Goal: Task Accomplishment & Management: Complete application form

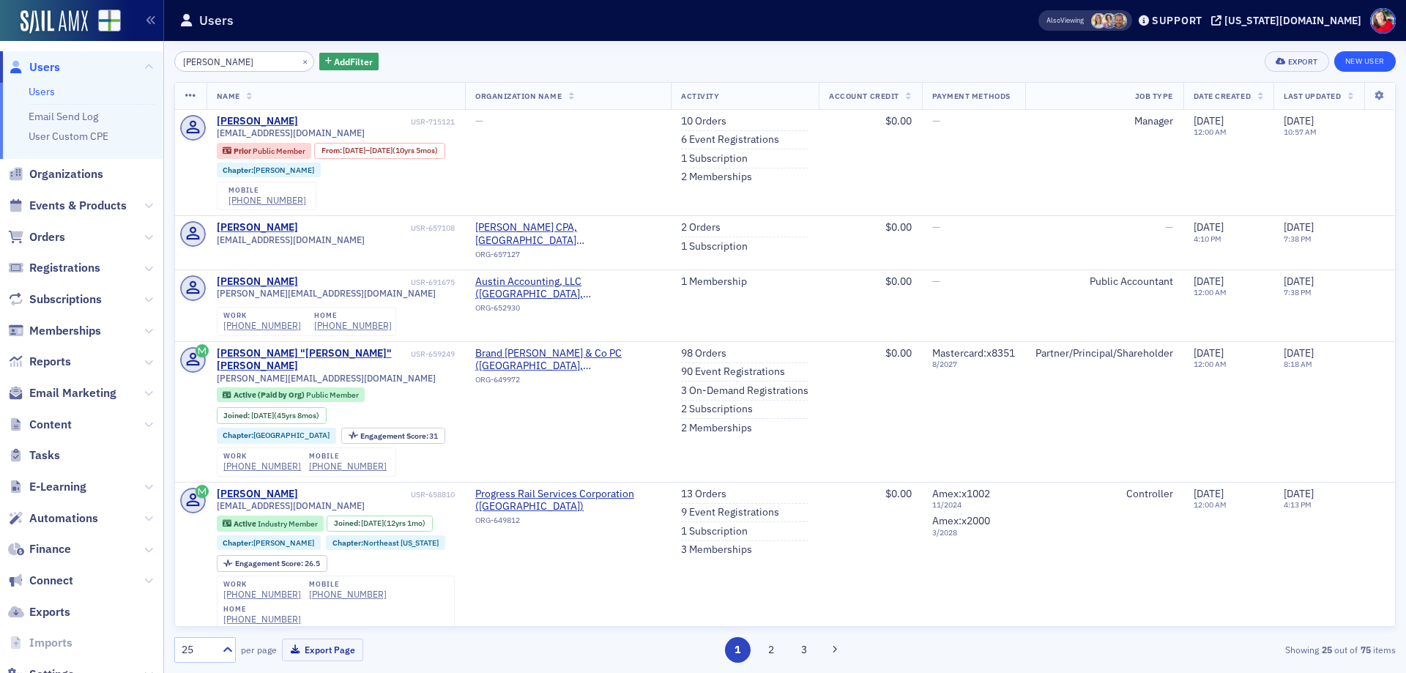
type input "[PERSON_NAME]"
click at [1357, 61] on link "New User" at bounding box center [1366, 61] width 62 height 21
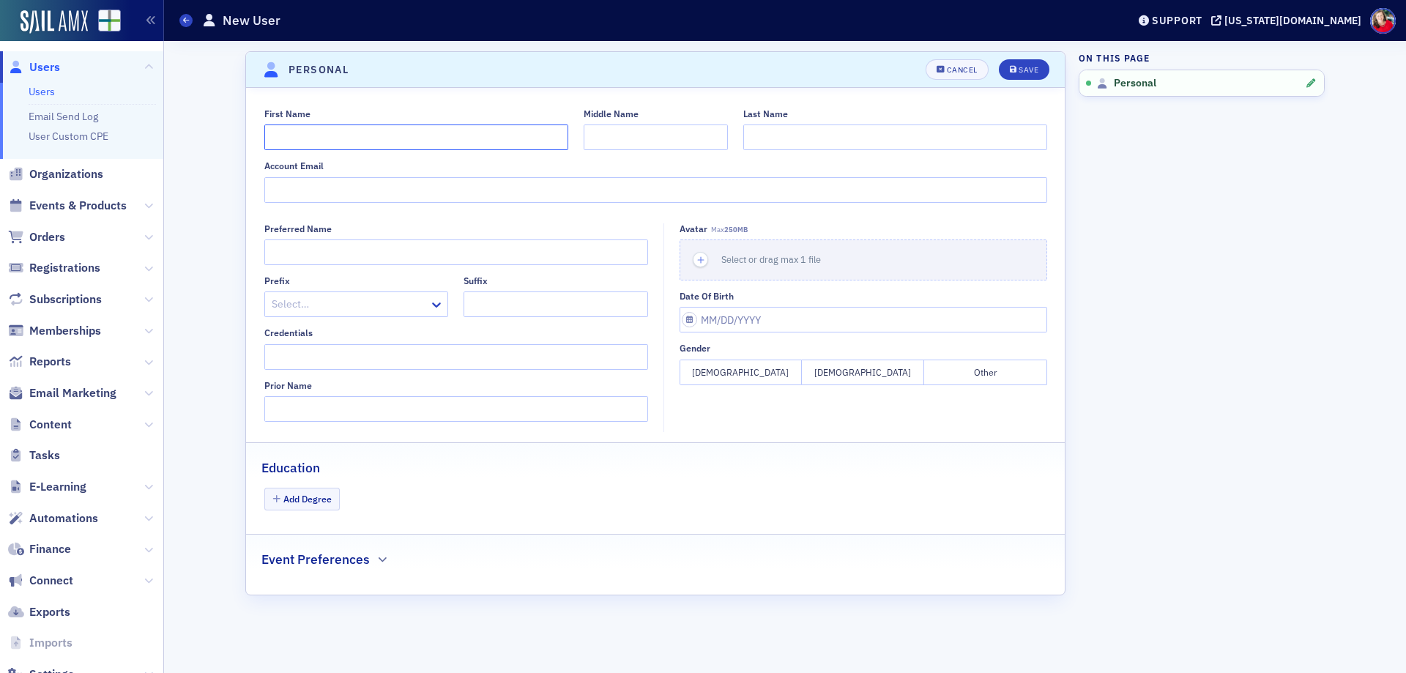
click at [361, 138] on input "First Name" at bounding box center [416, 138] width 304 height 26
type input "Austin"
type input "[PERSON_NAME]"
type input "[EMAIL_ADDRESS][DOMAIN_NAME]"
click at [338, 252] on input "Preferred Name" at bounding box center [456, 253] width 384 height 26
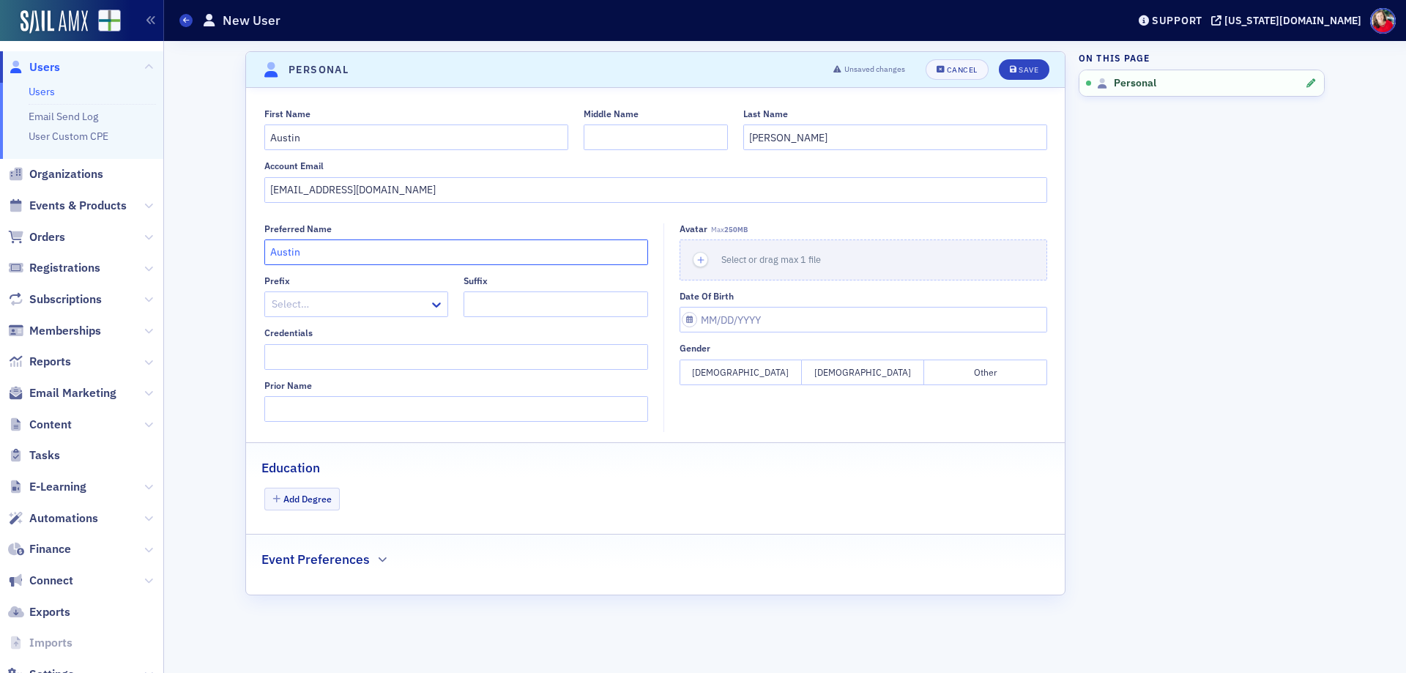
type input "Austin"
click at [845, 376] on button "[DEMOGRAPHIC_DATA]" at bounding box center [863, 373] width 122 height 26
click at [1028, 68] on div "Save" at bounding box center [1029, 70] width 20 height 8
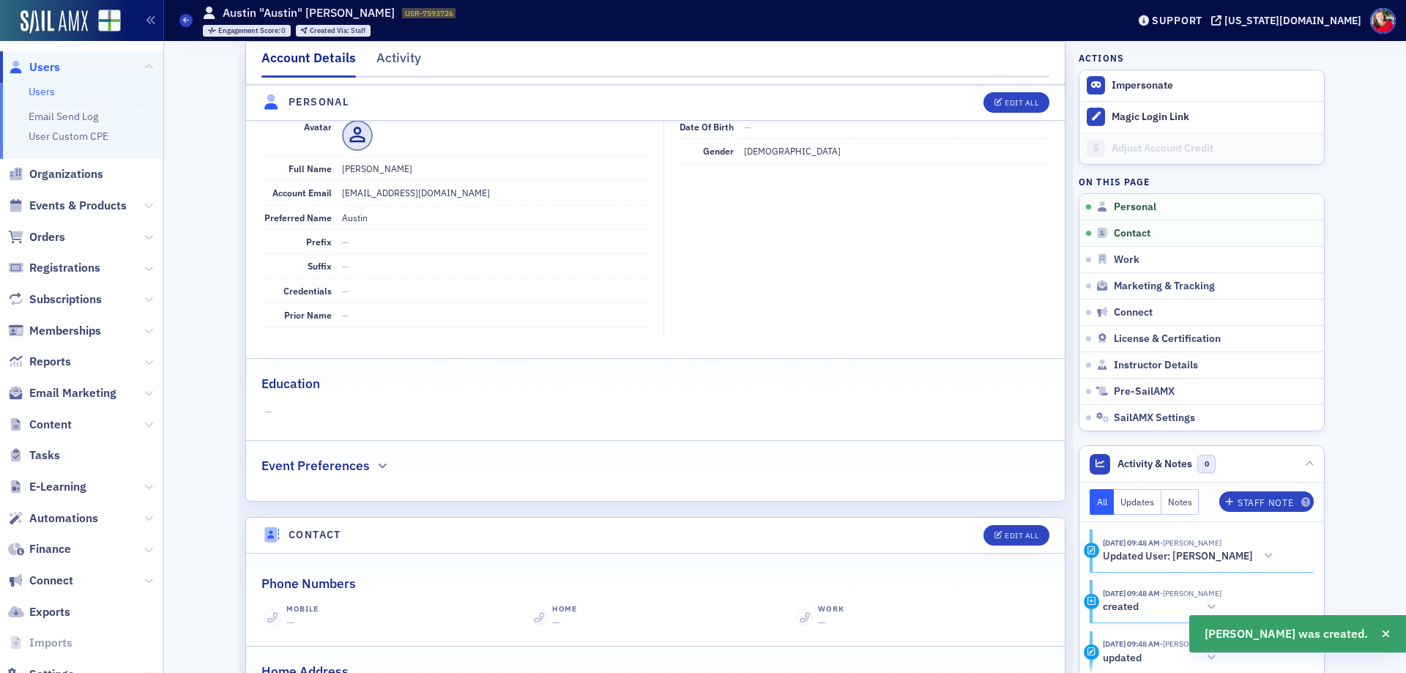
scroll to position [177, 0]
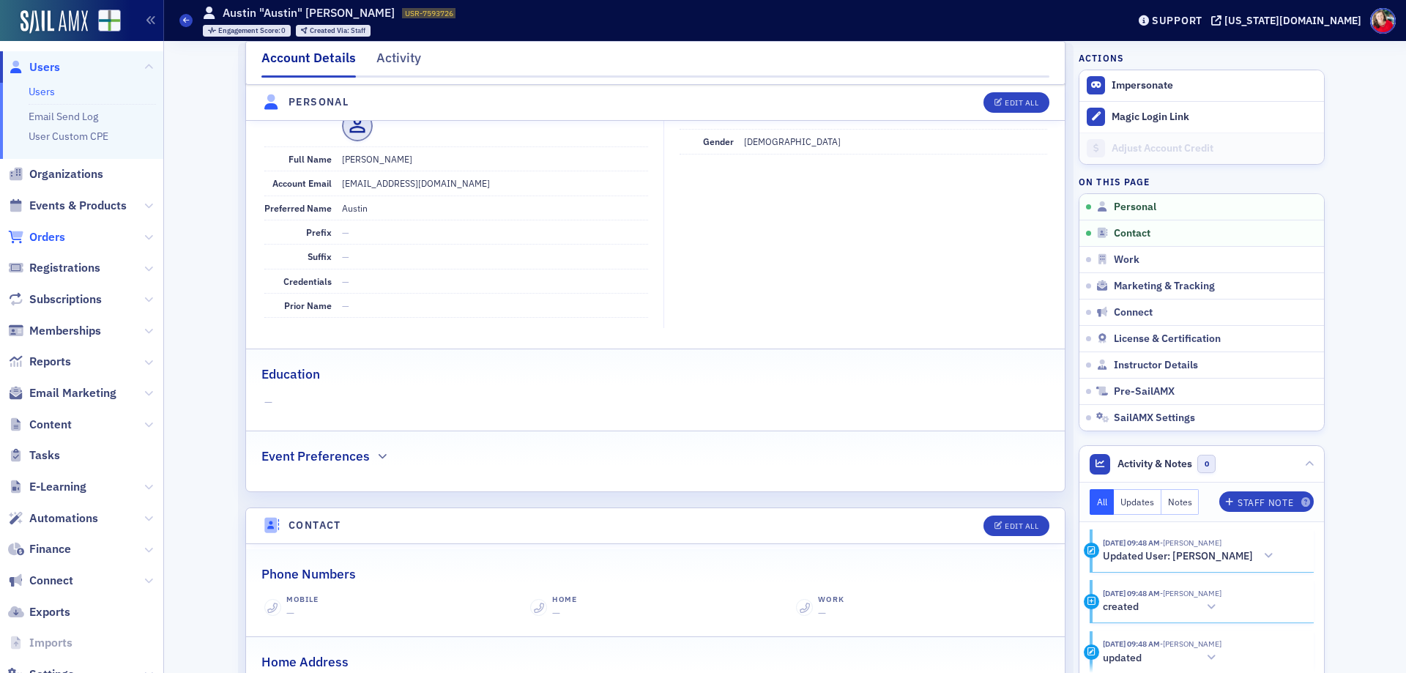
click at [43, 237] on span "Orders" at bounding box center [47, 237] width 36 height 16
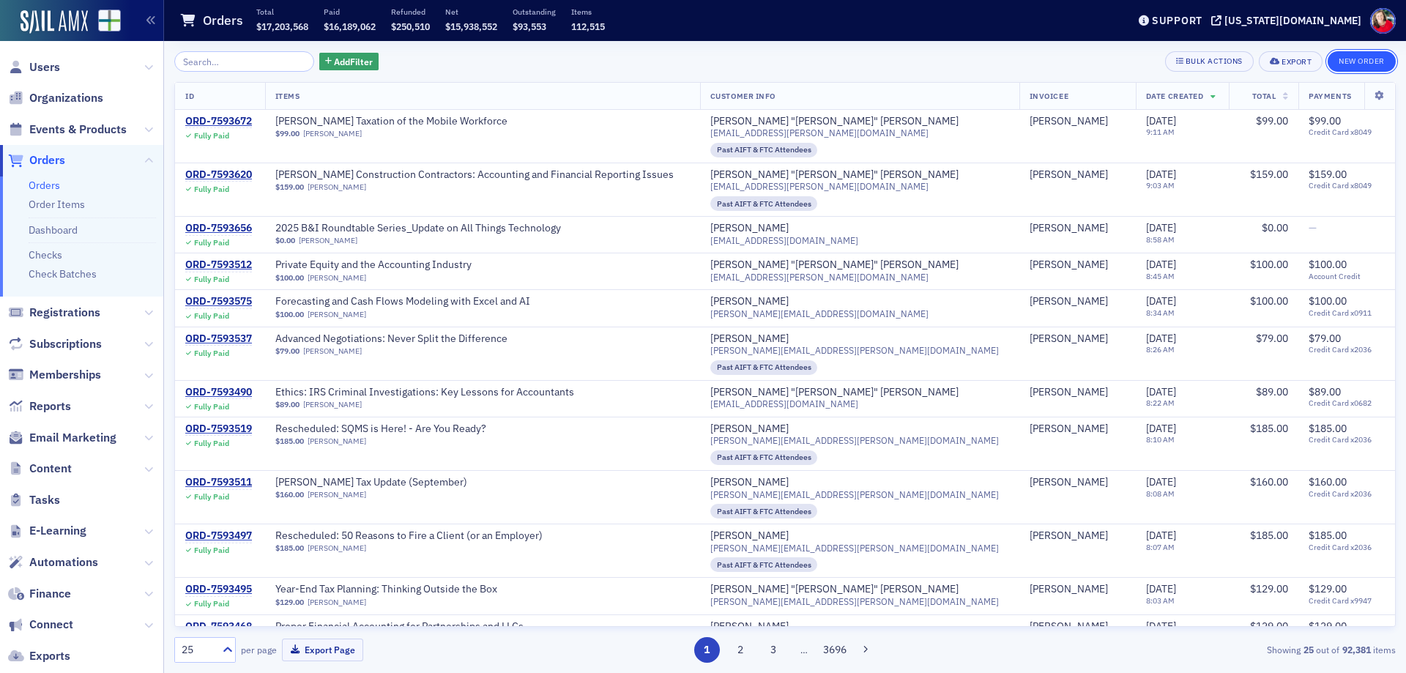
click at [1356, 64] on button "New Order" at bounding box center [1362, 61] width 68 height 21
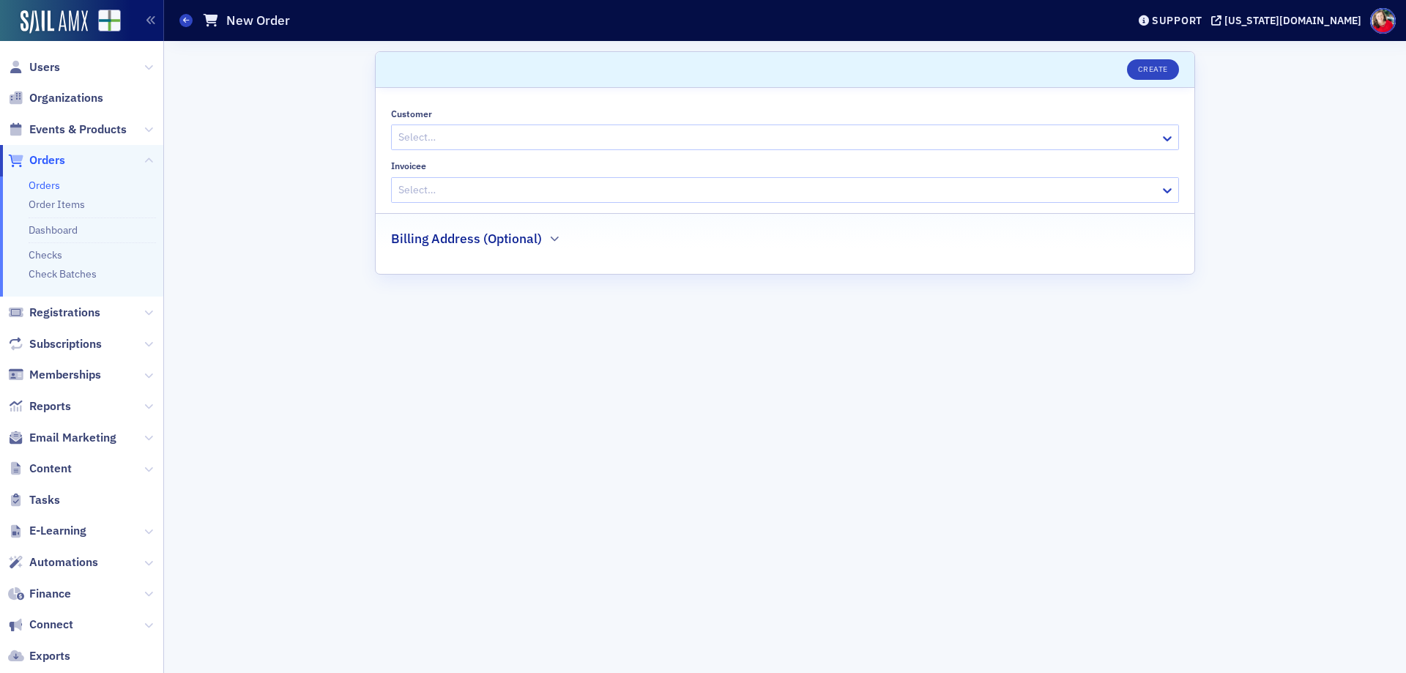
click at [524, 138] on div at bounding box center [778, 137] width 762 height 18
type input "austin"
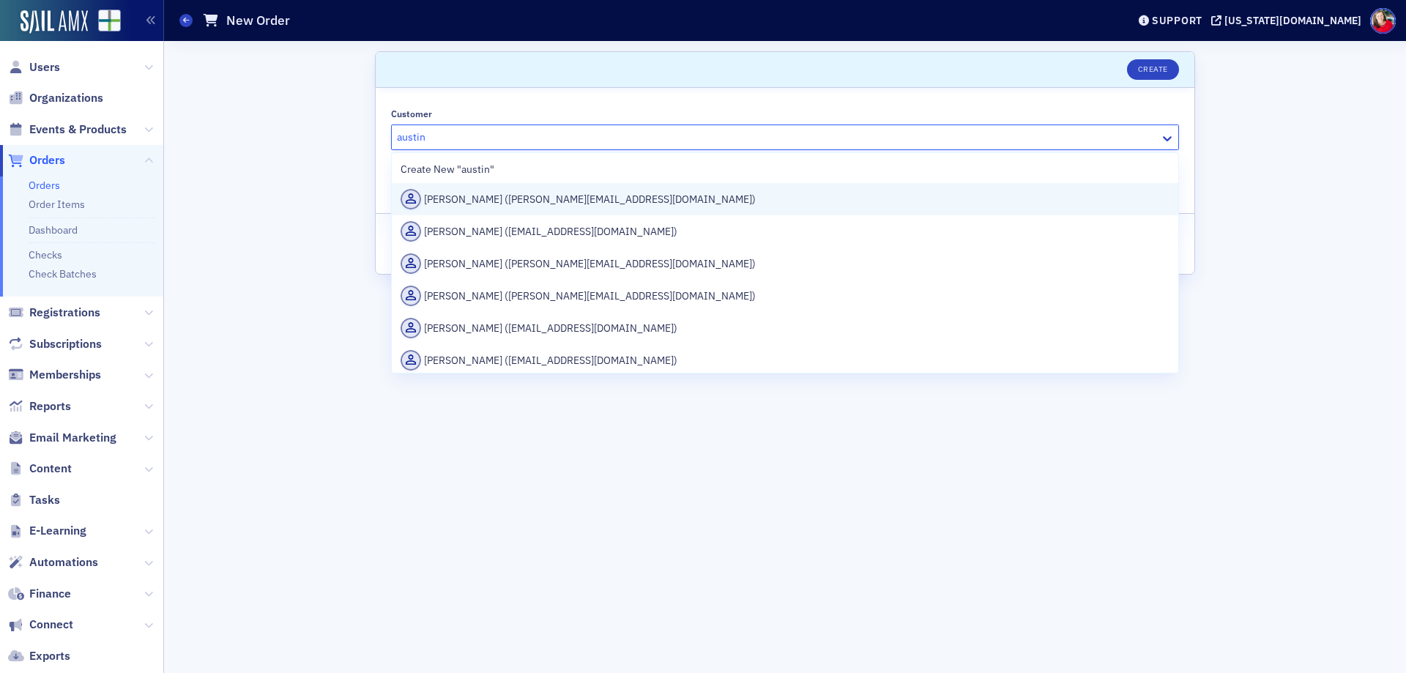
click at [517, 198] on div "[PERSON_NAME] ([PERSON_NAME][EMAIL_ADDRESS][DOMAIN_NAME])" at bounding box center [785, 199] width 769 height 21
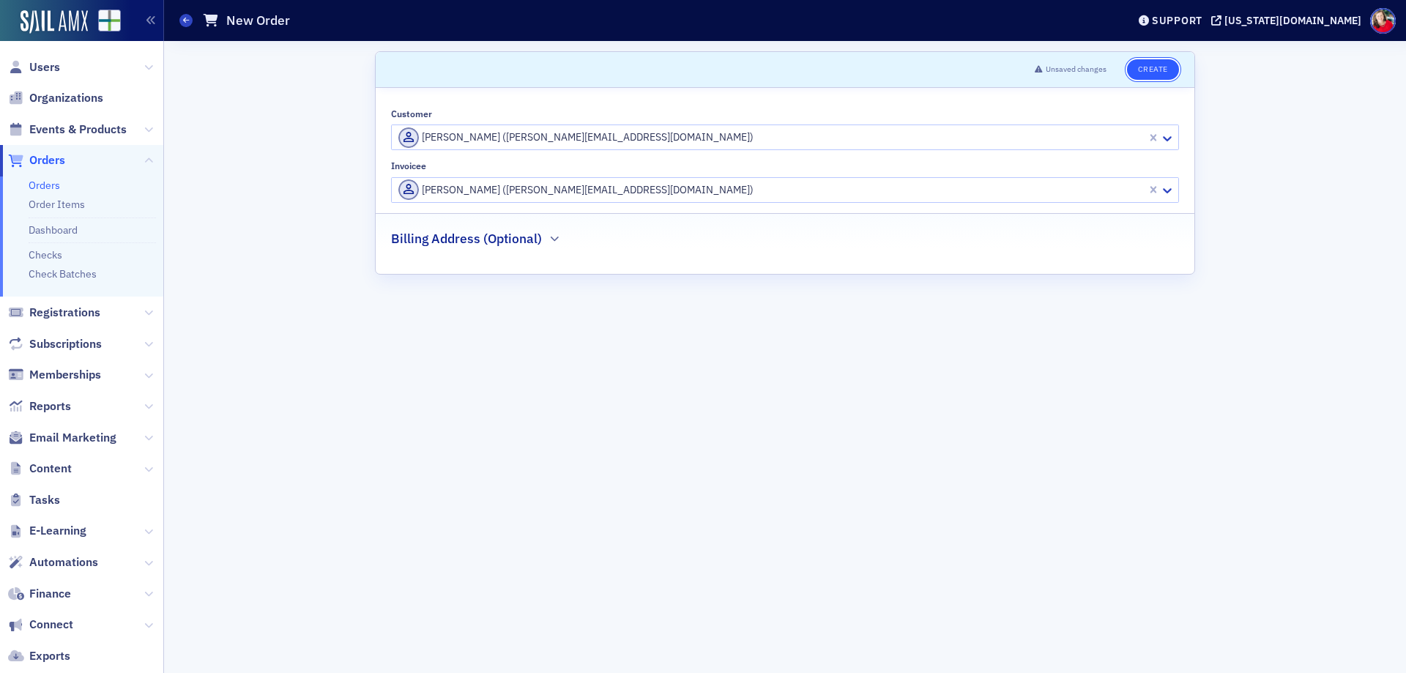
click at [1156, 73] on button "Create" at bounding box center [1153, 69] width 52 height 21
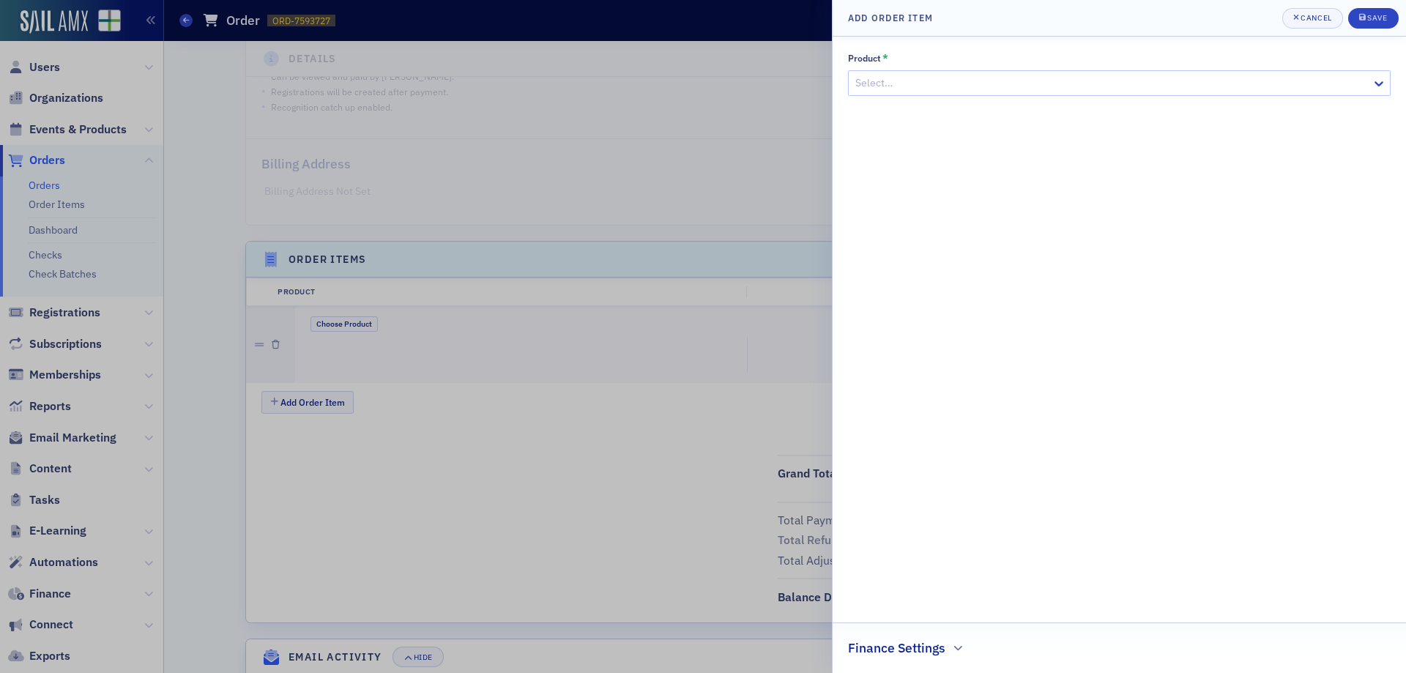
scroll to position [307, 0]
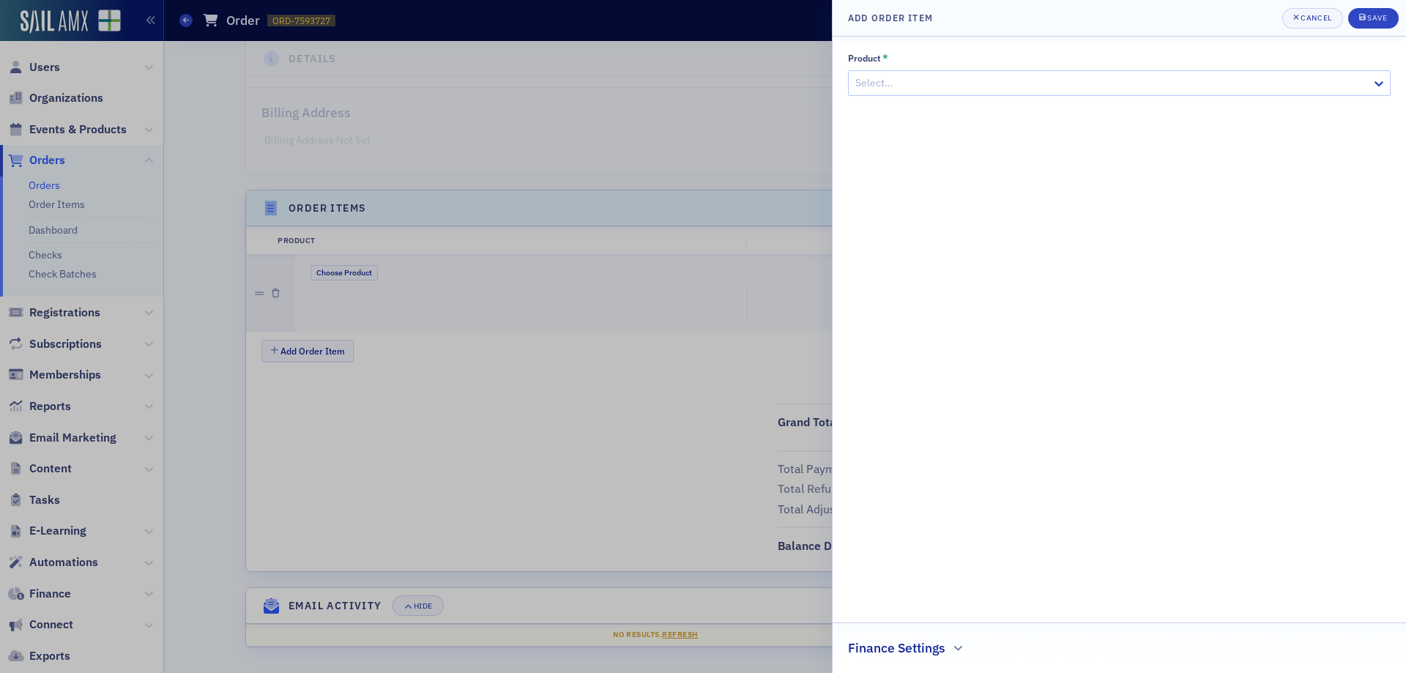
click at [1157, 79] on div at bounding box center [1112, 83] width 516 height 18
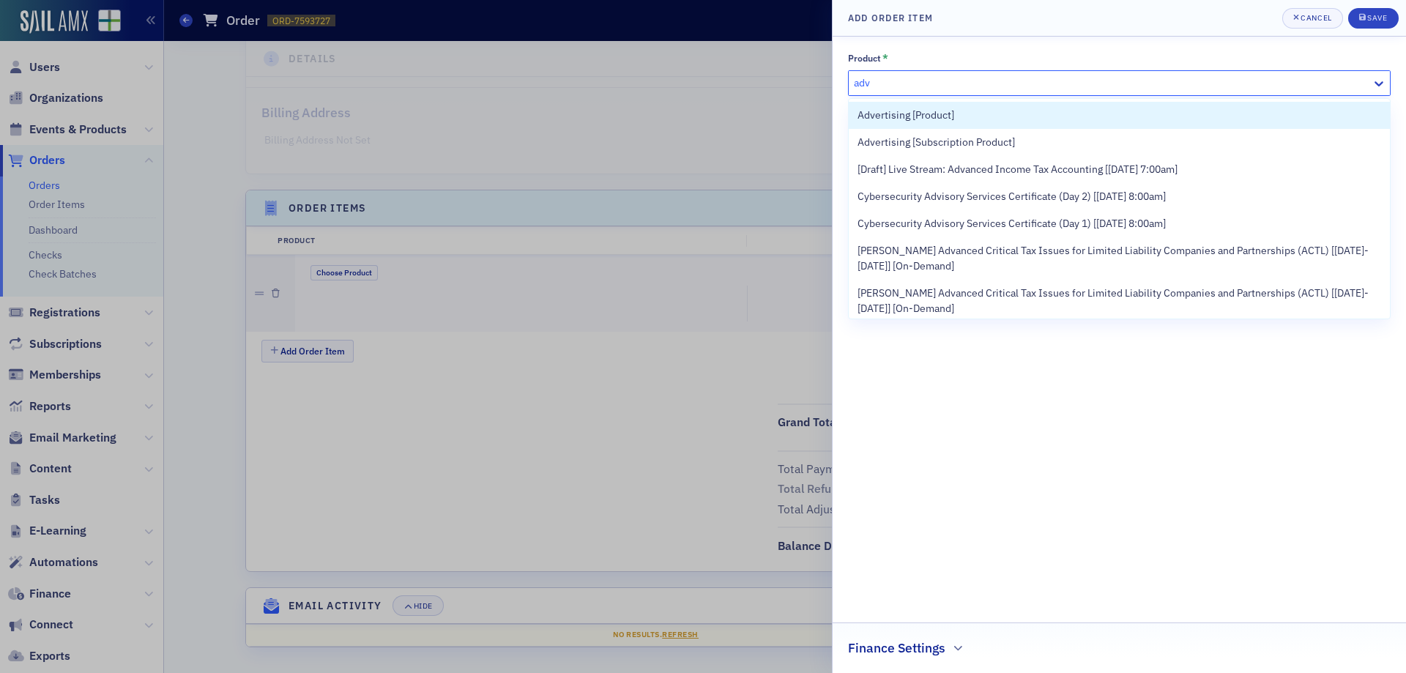
type input "adve"
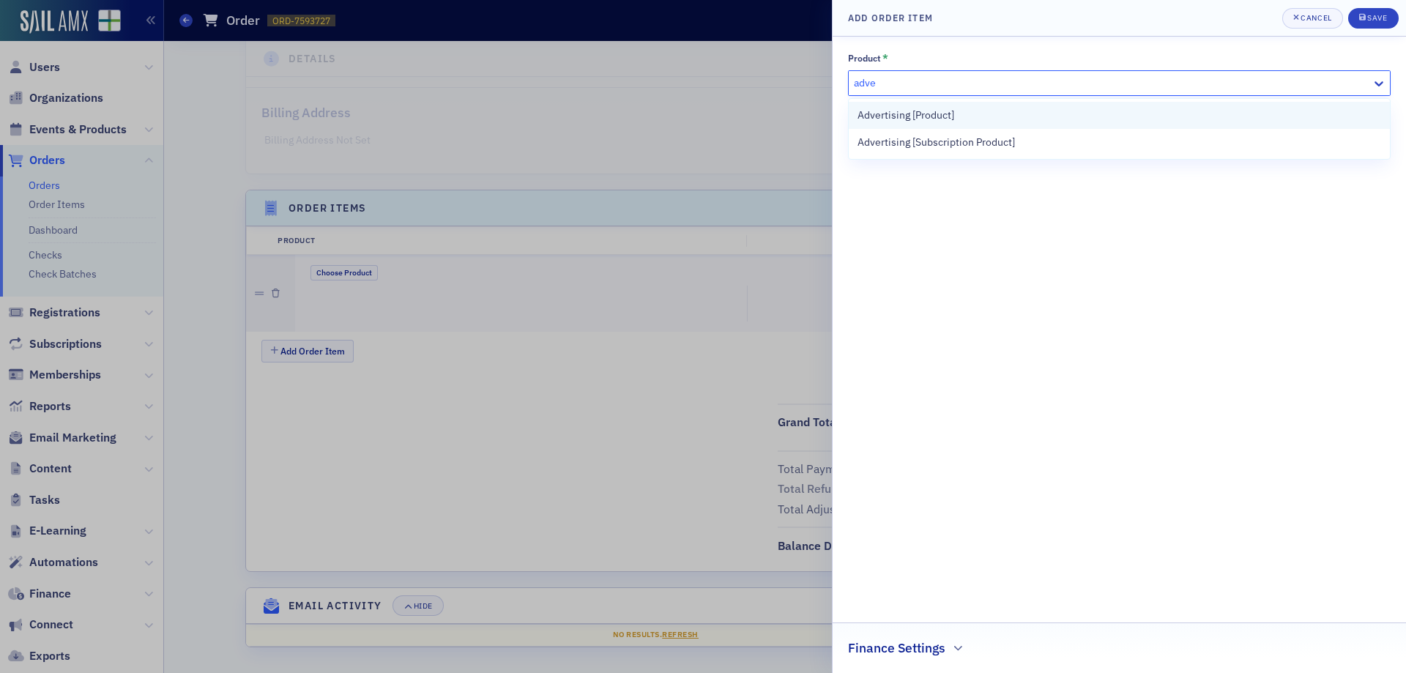
click at [948, 117] on span "Advertising [Product]" at bounding box center [906, 115] width 97 height 15
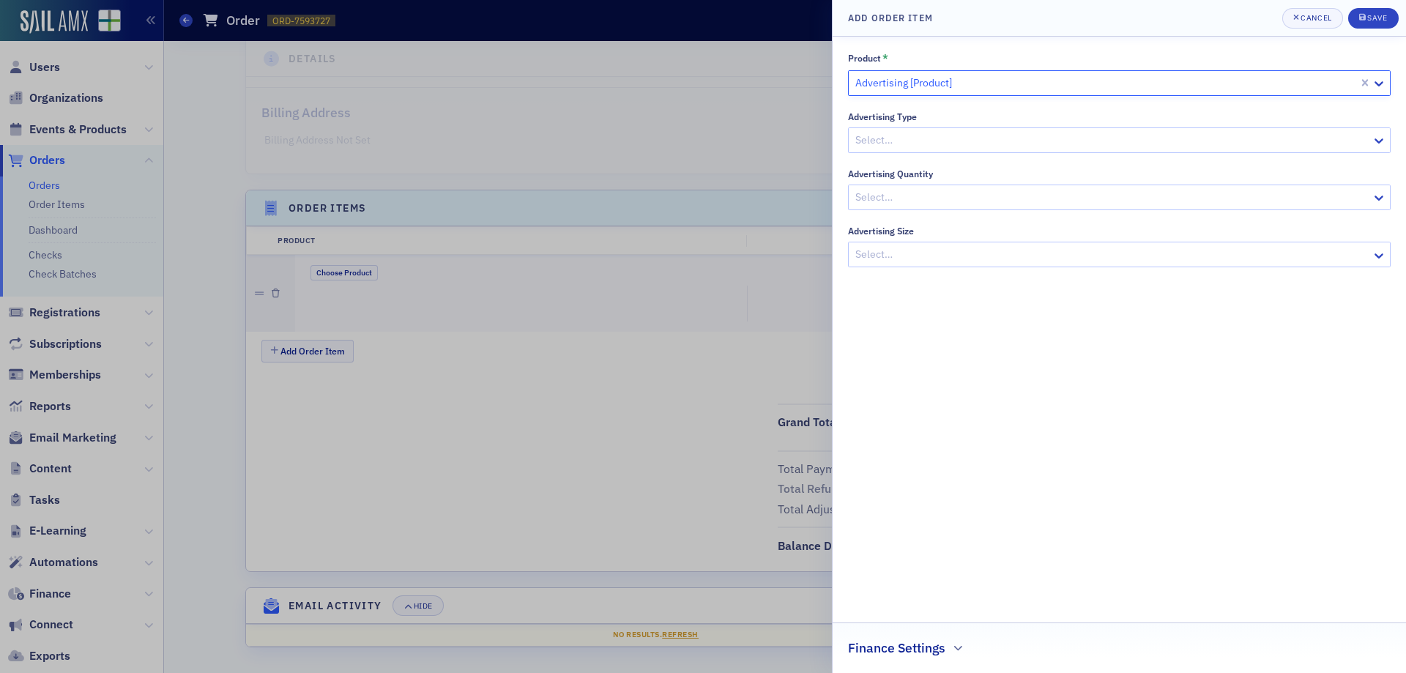
click at [951, 146] on div at bounding box center [1112, 140] width 516 height 18
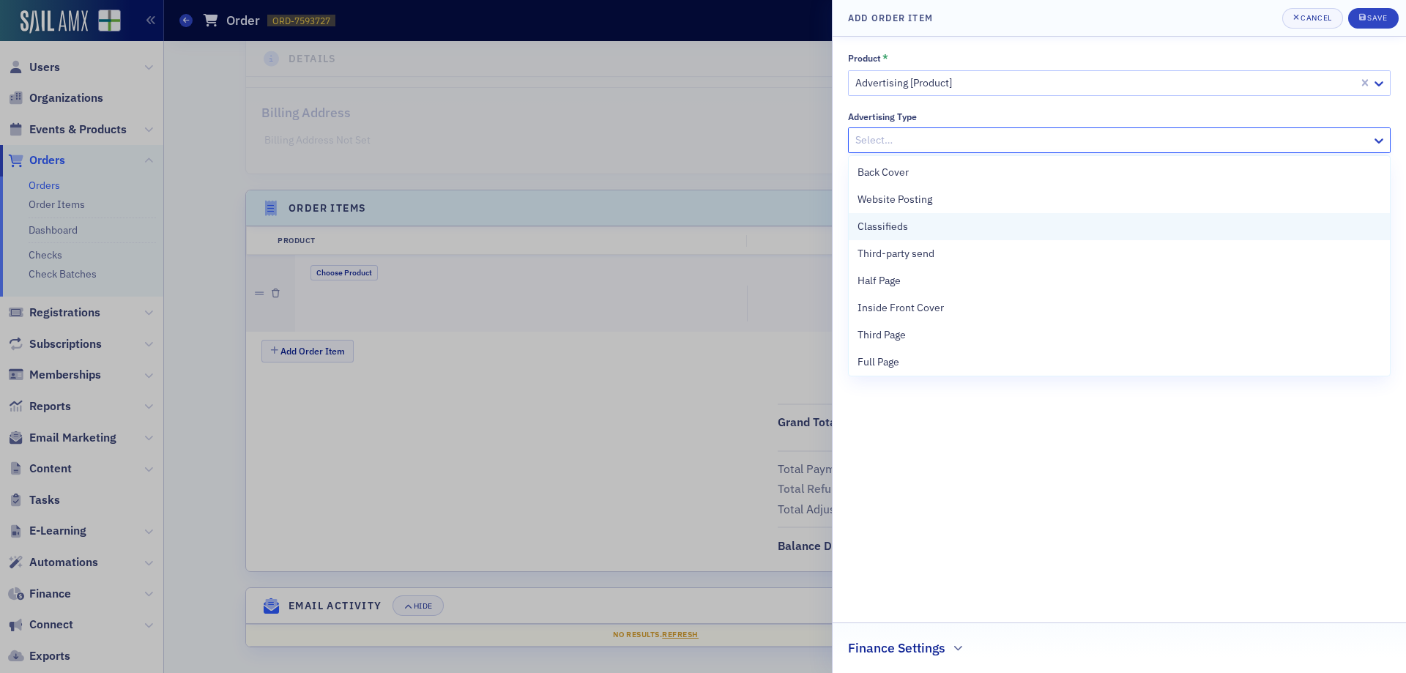
click at [976, 233] on div "Classifieds" at bounding box center [1120, 226] width 524 height 15
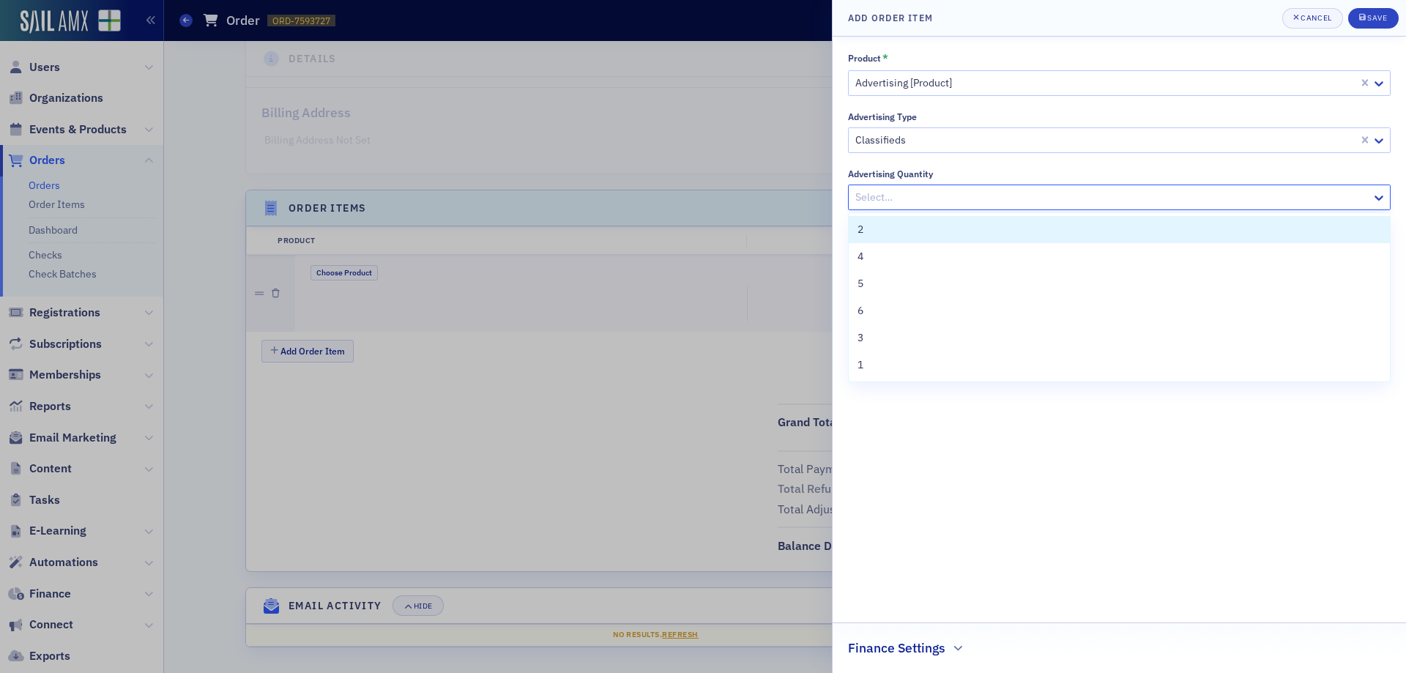
click at [948, 198] on div at bounding box center [1112, 197] width 516 height 18
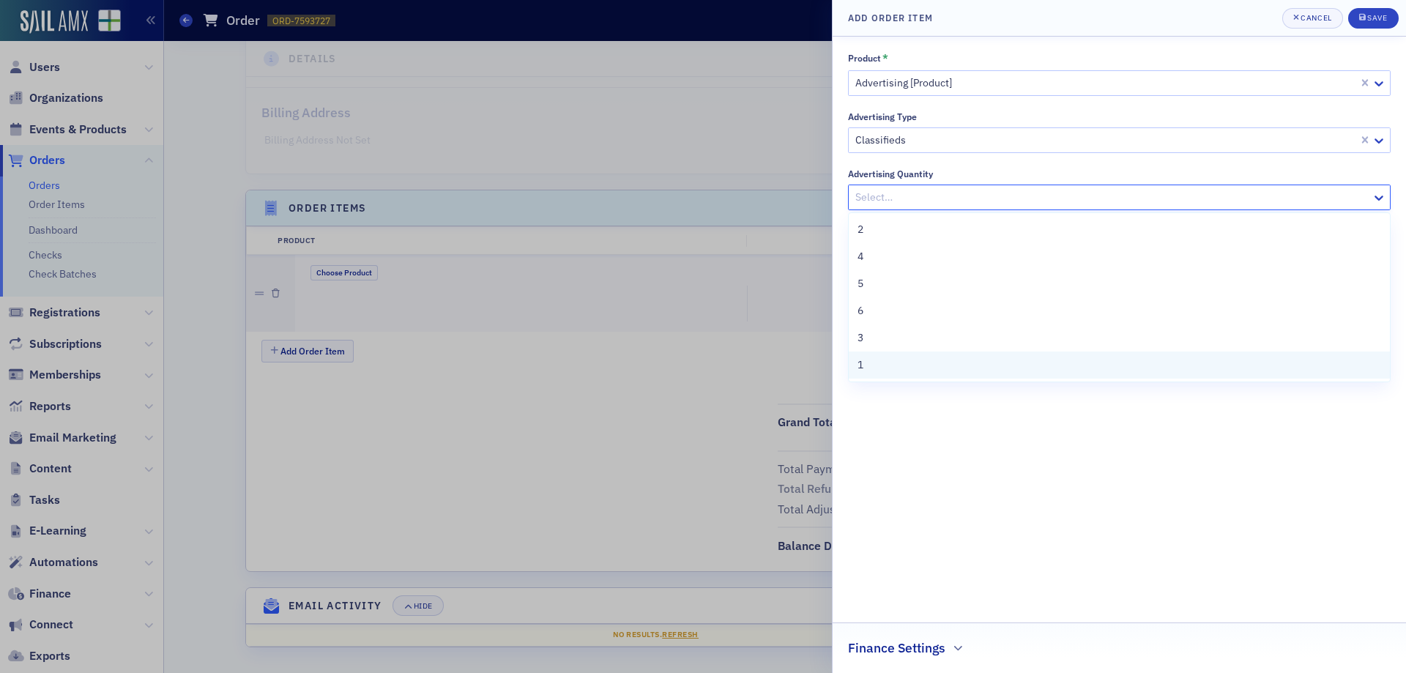
click at [950, 368] on div "1" at bounding box center [1120, 364] width 524 height 15
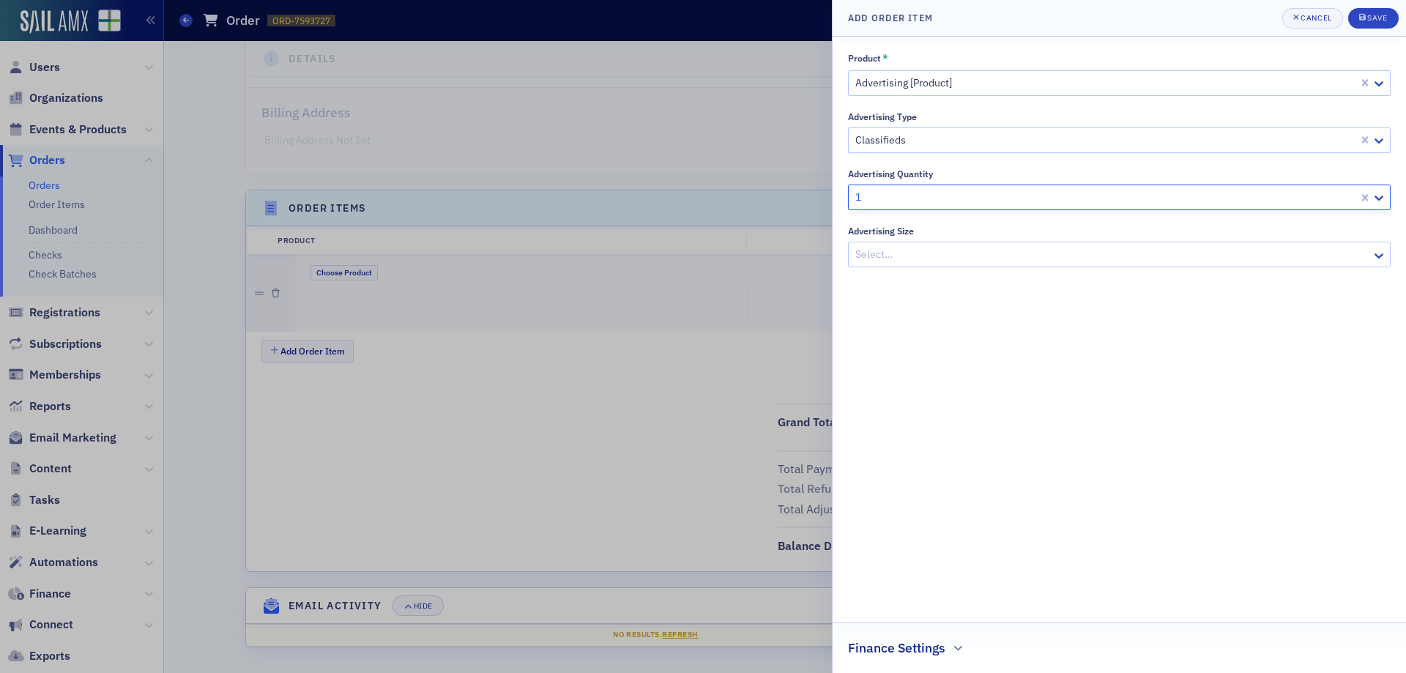
click at [924, 250] on div at bounding box center [1112, 254] width 516 height 18
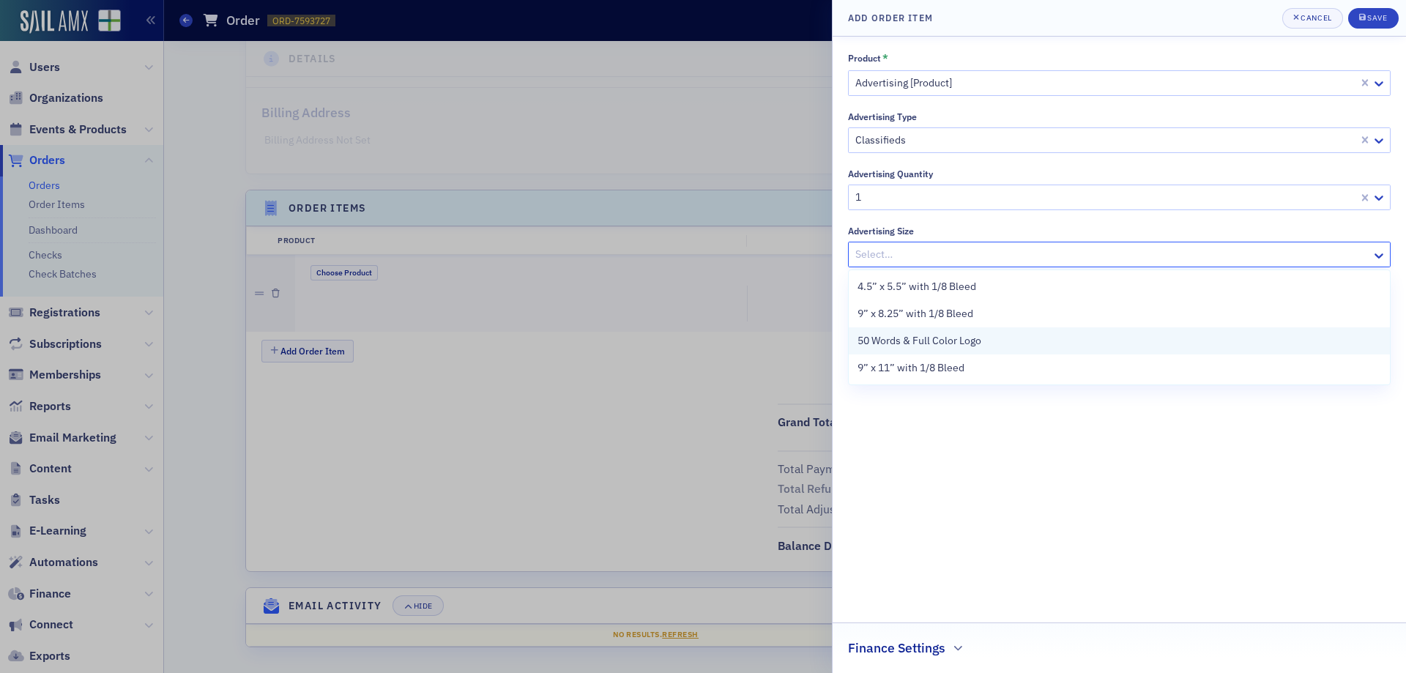
click at [938, 343] on span "50 Words & Full Color Logo" at bounding box center [920, 340] width 124 height 15
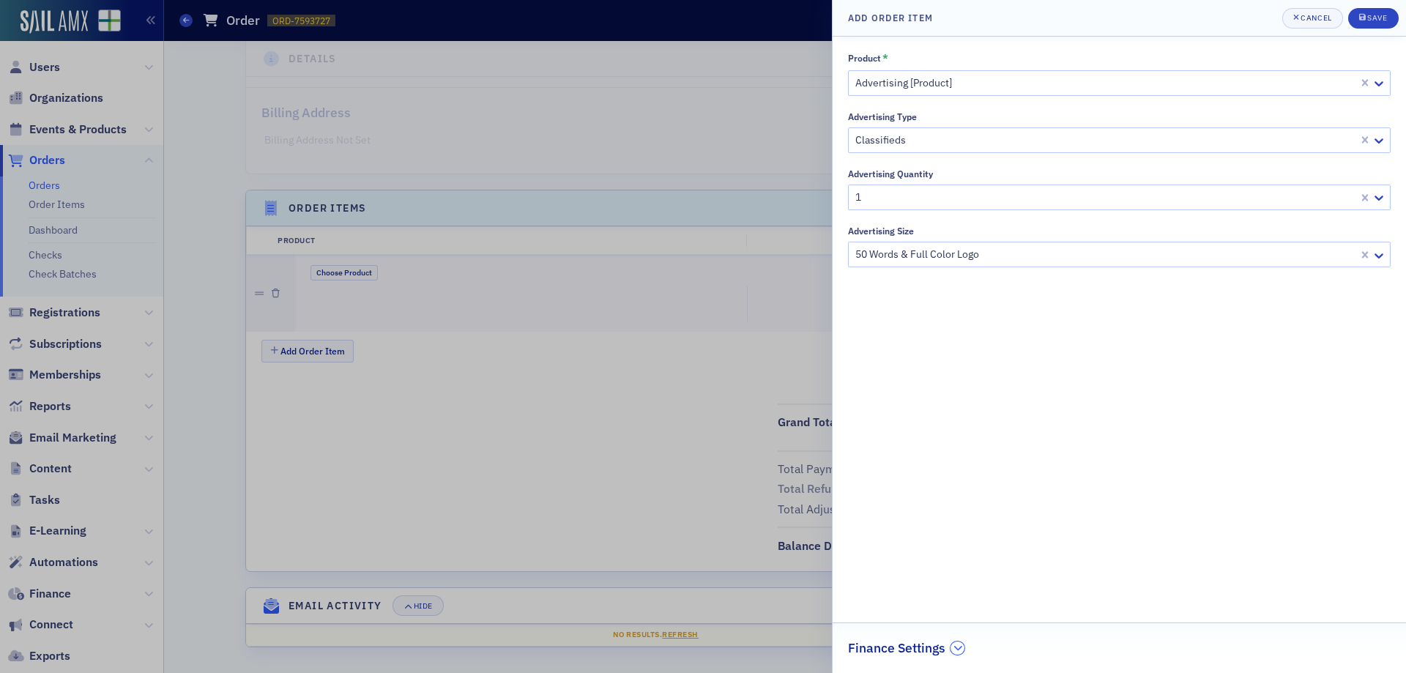
click at [956, 650] on icon "button" at bounding box center [958, 648] width 9 height 9
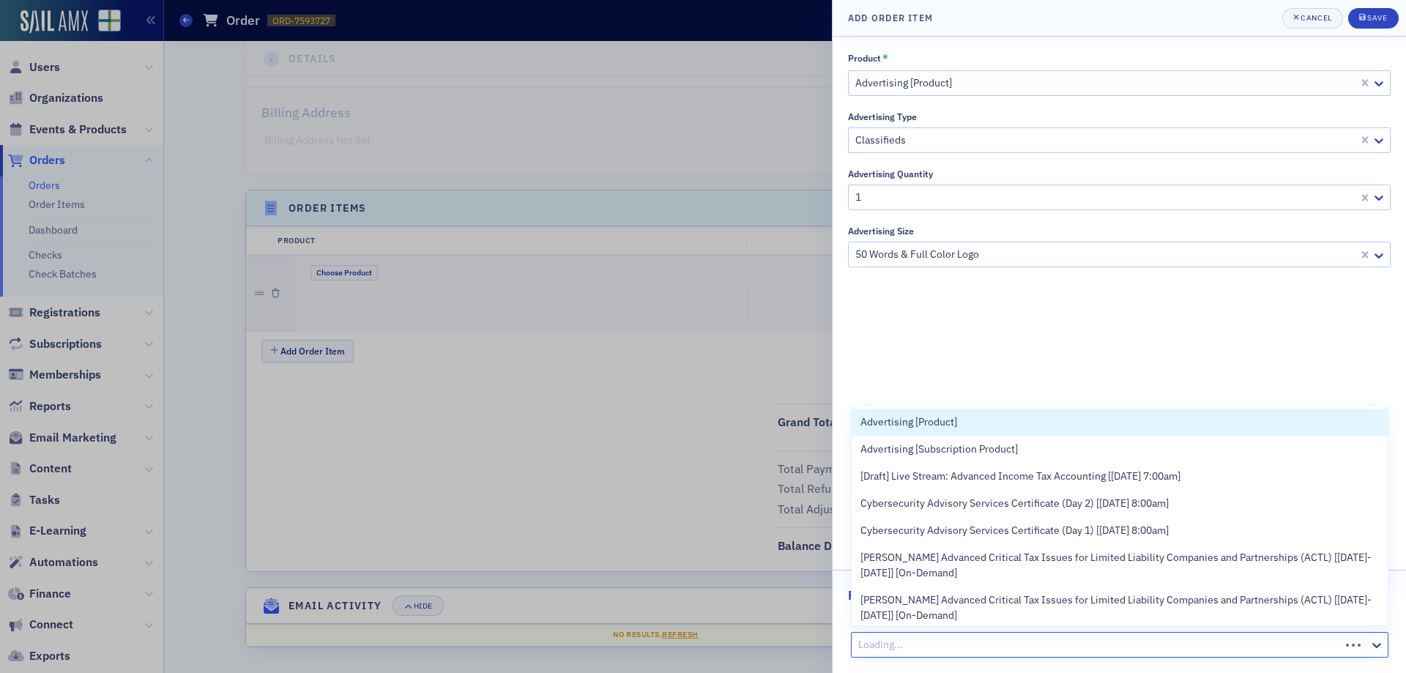
click at [954, 644] on div at bounding box center [1098, 645] width 482 height 18
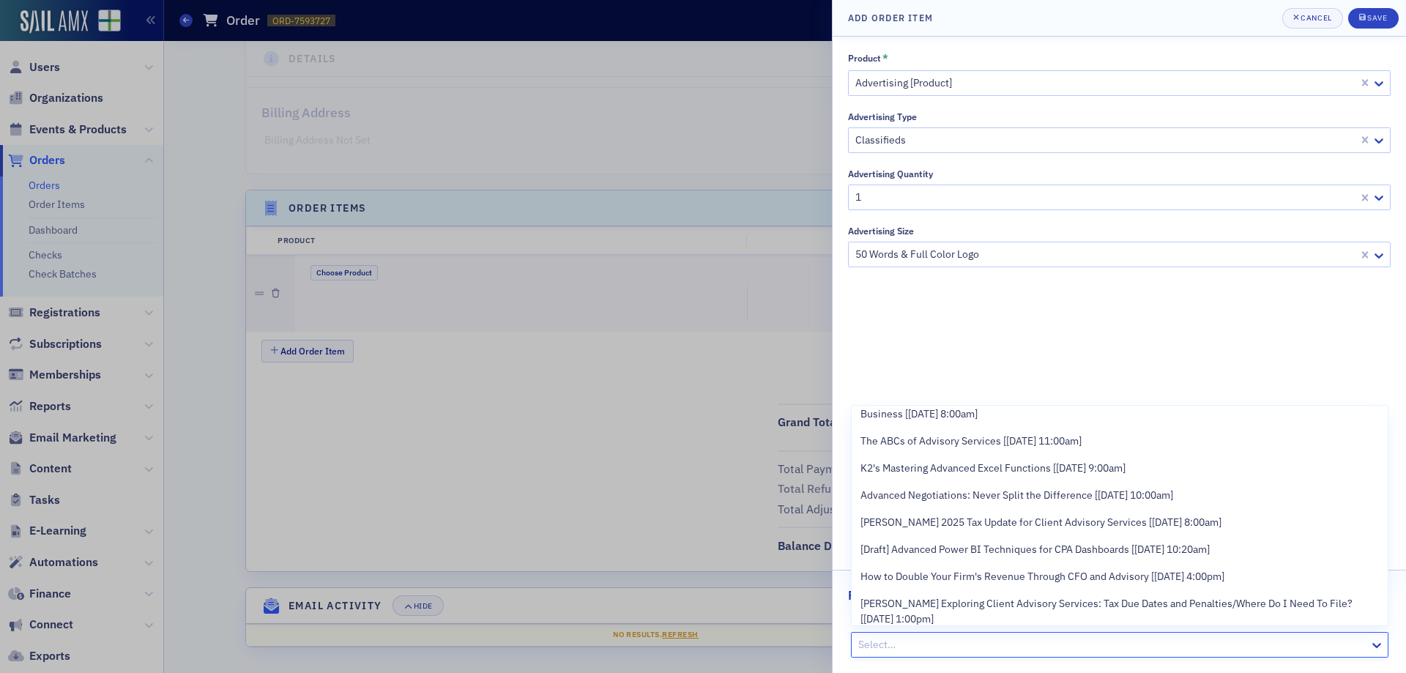
scroll to position [1758, 0]
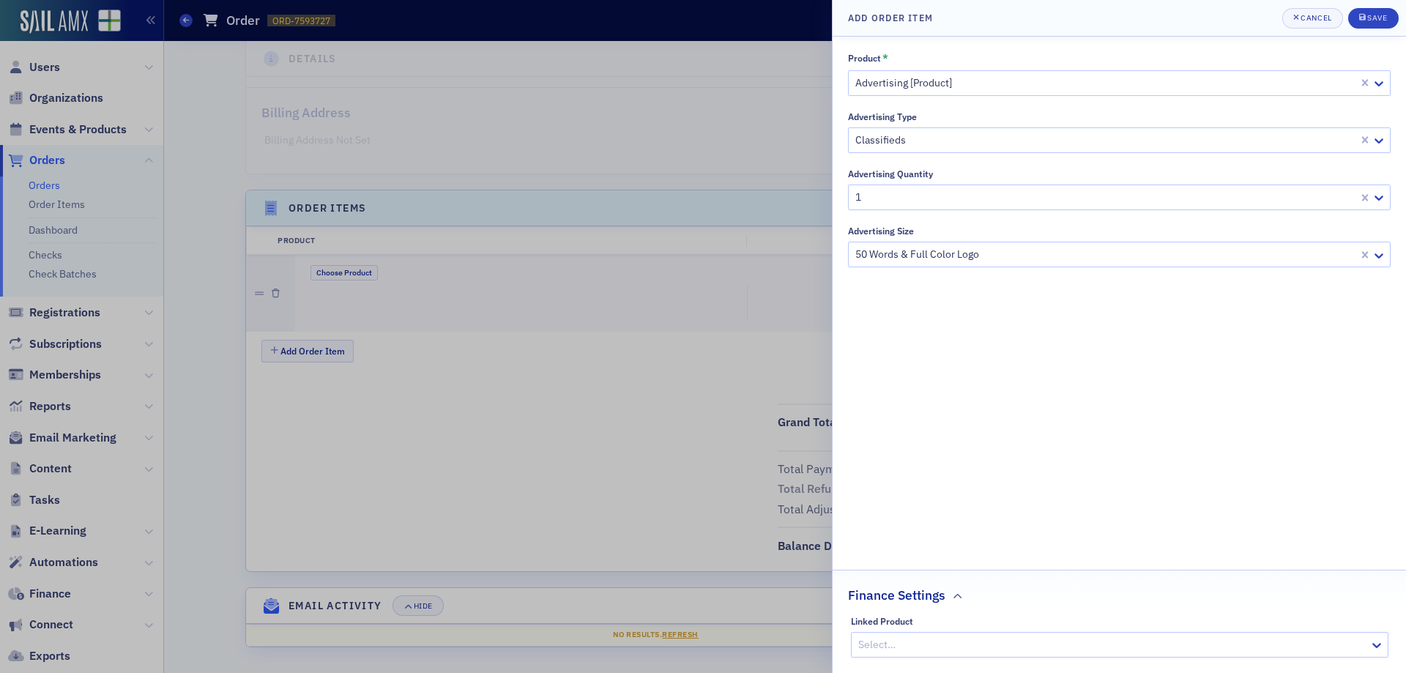
click at [1046, 343] on div "Product * Advertising [Product] Advertising Type Classifieds Advertising Quanti…" at bounding box center [1119, 355] width 543 height 606
click at [955, 591] on icon "button" at bounding box center [958, 595] width 9 height 9
click at [955, 650] on icon "button" at bounding box center [958, 648] width 9 height 9
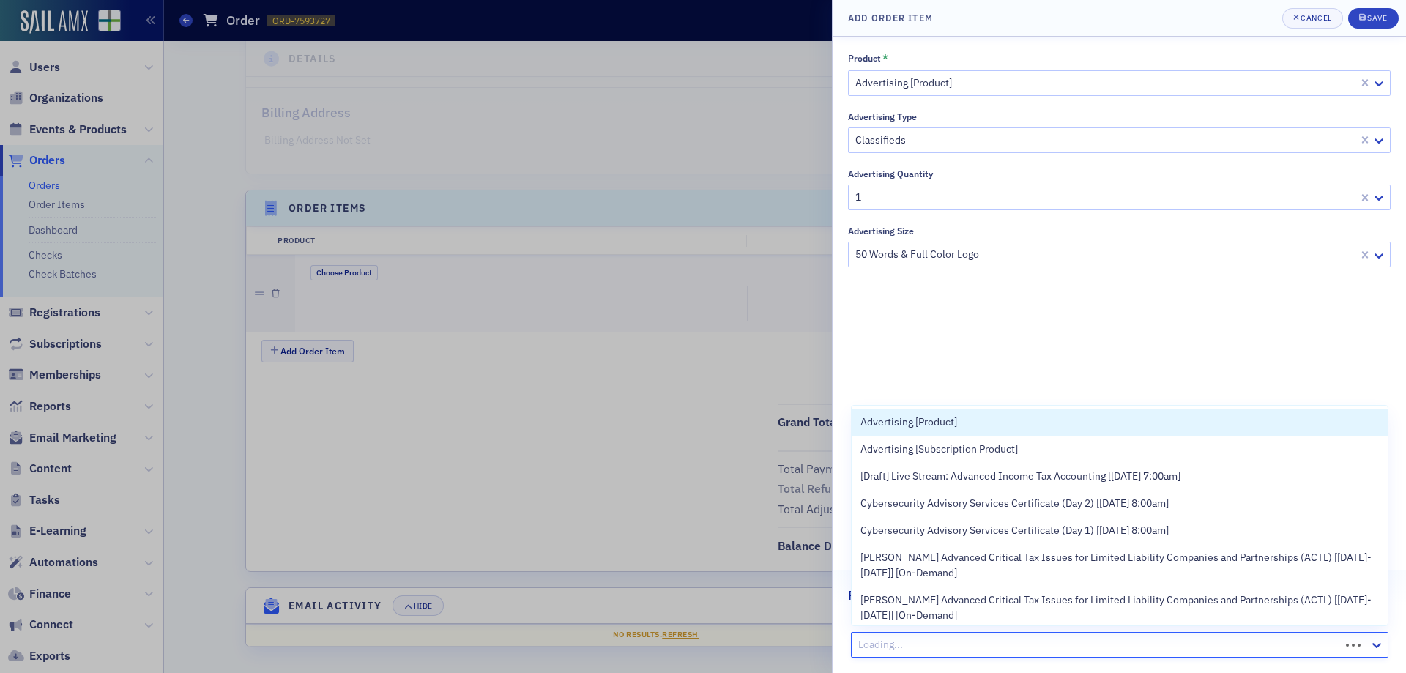
click at [958, 639] on div at bounding box center [1098, 645] width 482 height 18
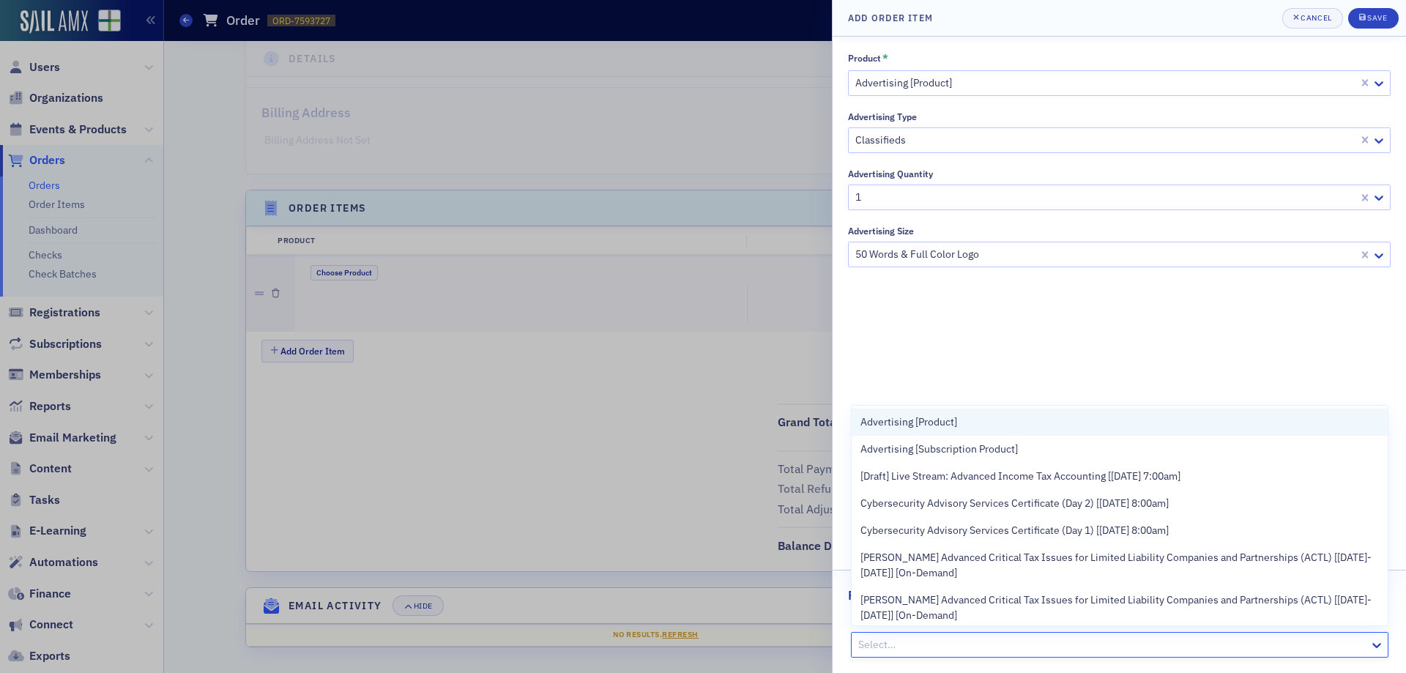
click at [954, 423] on span "Advertising [Product]" at bounding box center [909, 422] width 97 height 15
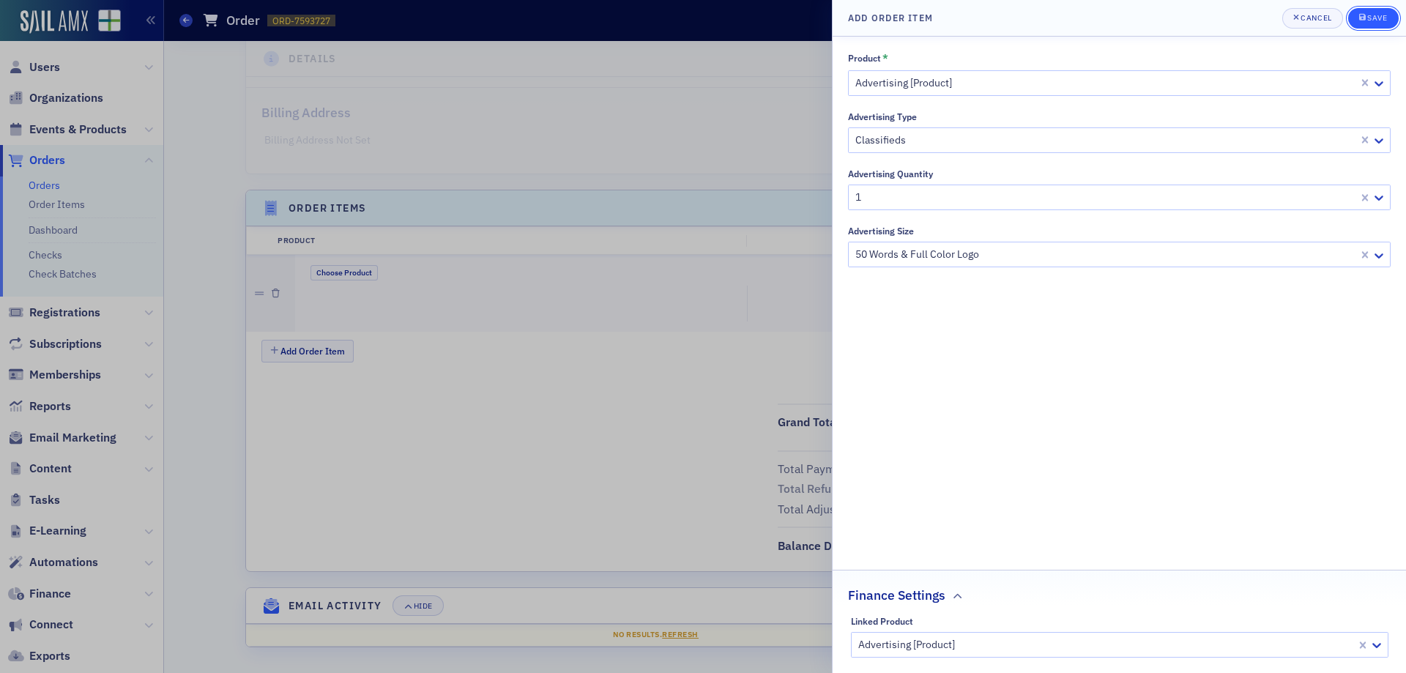
click at [1366, 23] on div "submit" at bounding box center [1364, 18] width 9 height 12
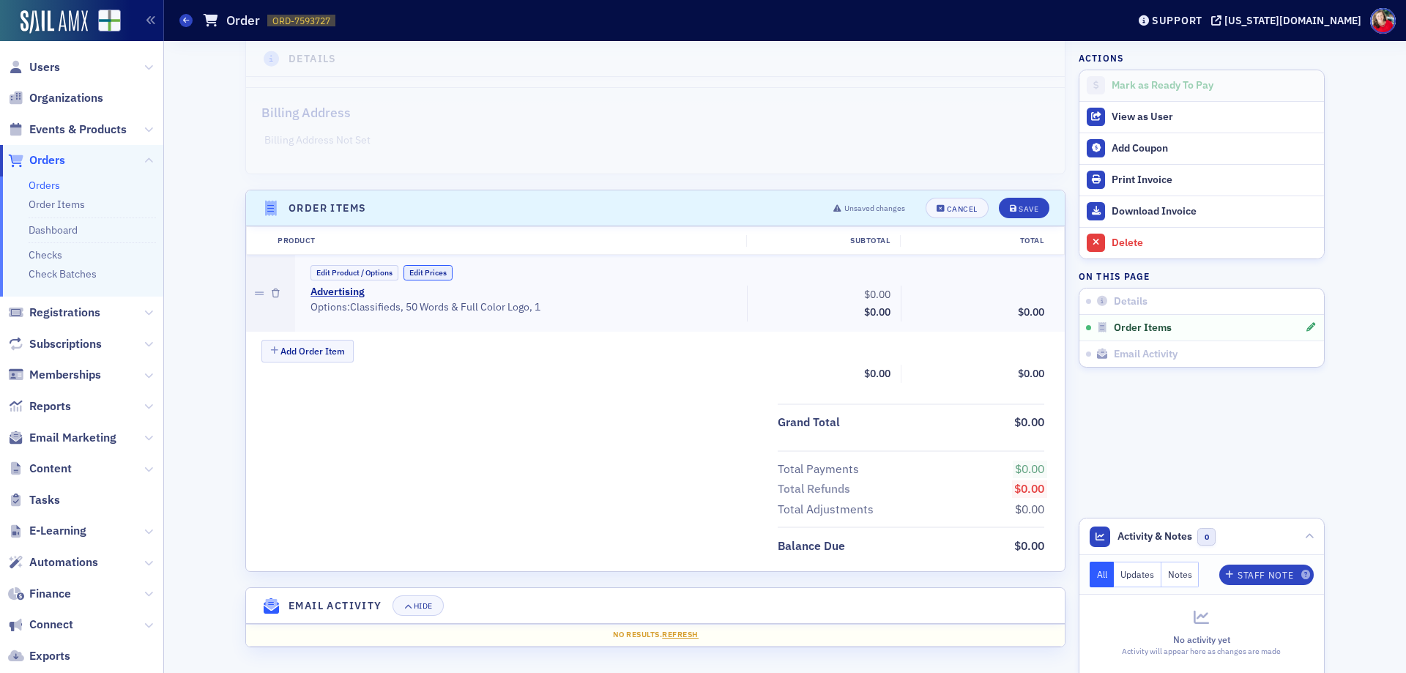
click at [422, 270] on button "Edit Prices" at bounding box center [428, 272] width 49 height 15
click at [864, 294] on input "0.00" at bounding box center [861, 294] width 72 height 21
type input "100.00"
click at [1025, 211] on div "Save" at bounding box center [1029, 209] width 20 height 8
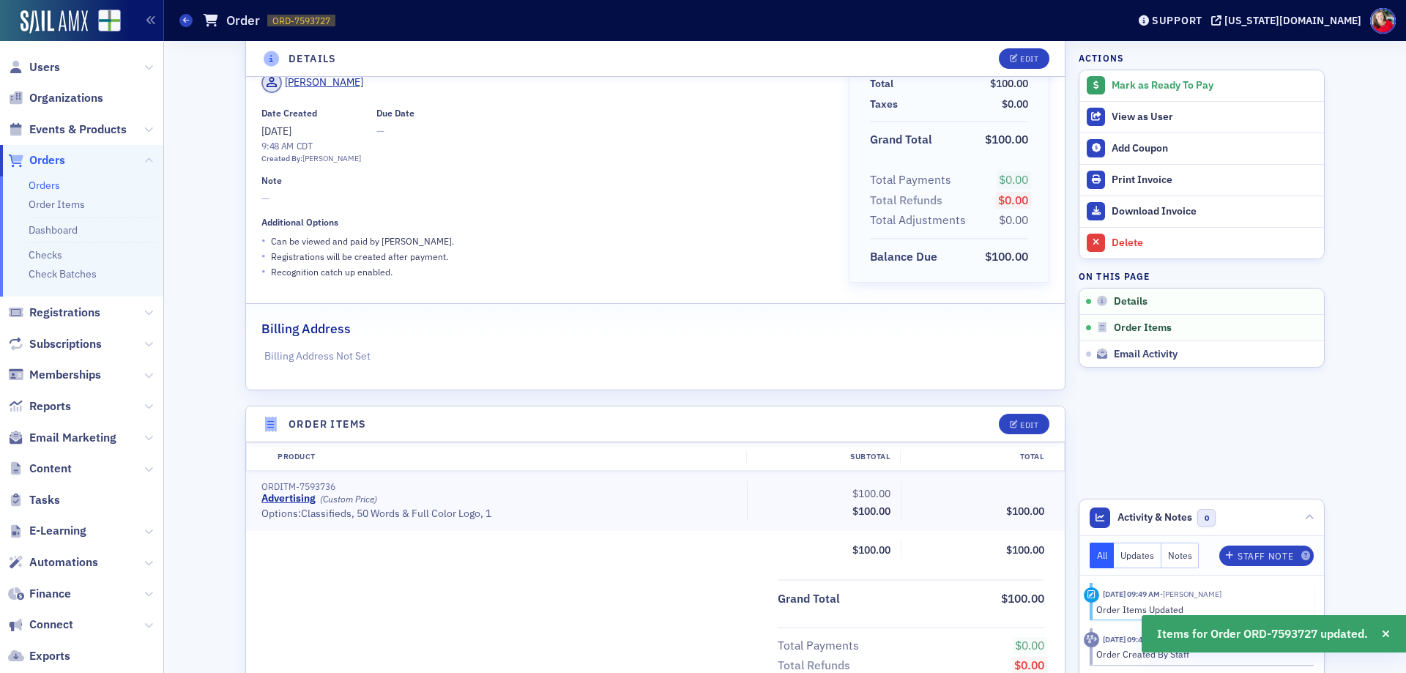
scroll to position [0, 0]
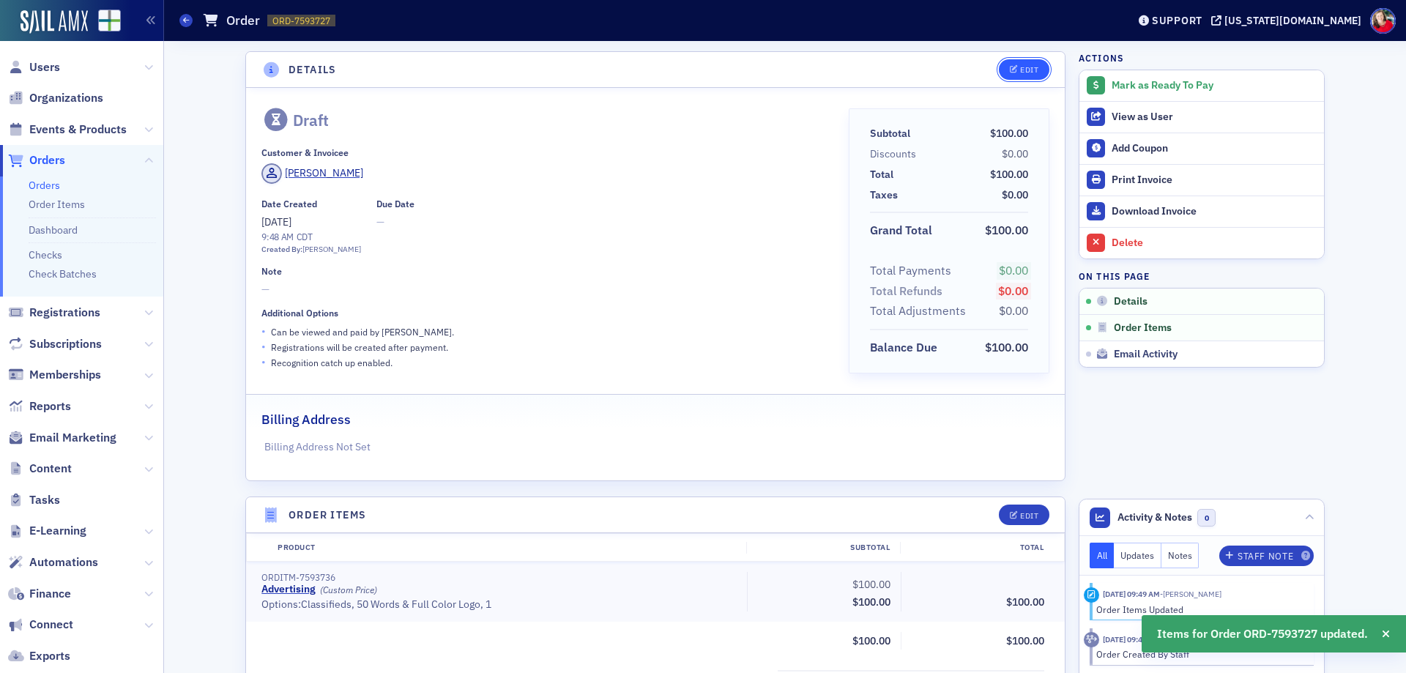
click at [1020, 66] on div "Edit" at bounding box center [1029, 70] width 18 height 8
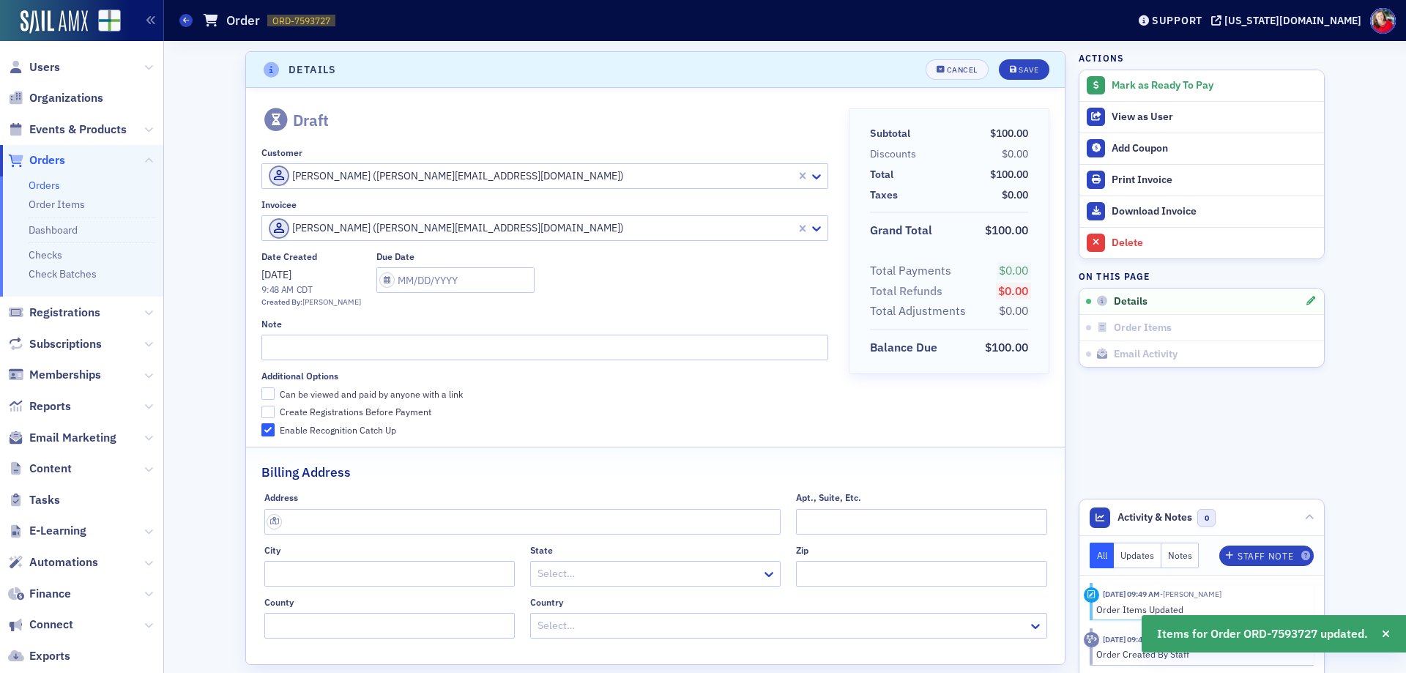
scroll to position [3, 0]
click at [421, 279] on input "text" at bounding box center [455, 277] width 158 height 26
select select "7"
select select "2025"
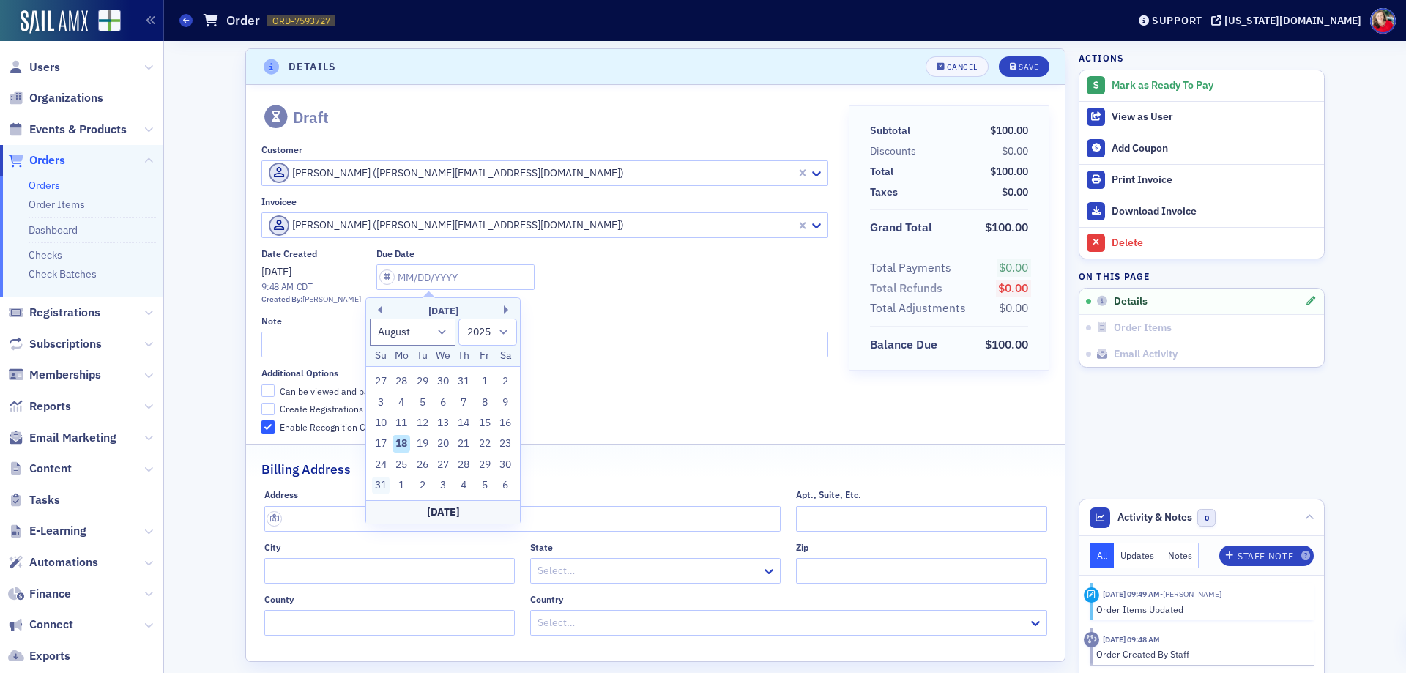
click at [376, 484] on div "31" at bounding box center [381, 486] width 18 height 18
type input "[DATE]"
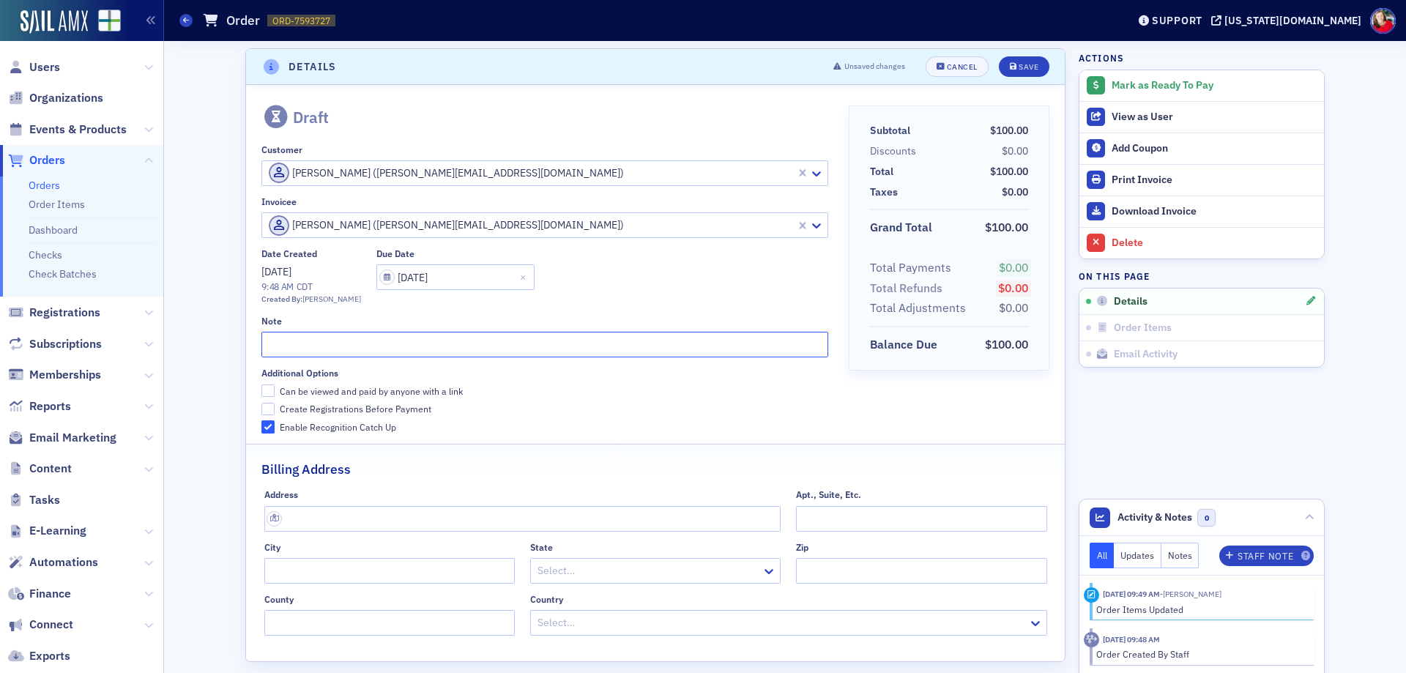
click at [388, 346] on input "text" at bounding box center [544, 345] width 566 height 26
click at [261, 393] on input "Can be viewed and paid by anyone with a link" at bounding box center [267, 391] width 13 height 13
checkbox input "true"
click at [311, 346] on input "text" at bounding box center [544, 345] width 566 height 26
type input "1/2 page classified ad both online and in Q4 issue of CONNECTIONS magazine"
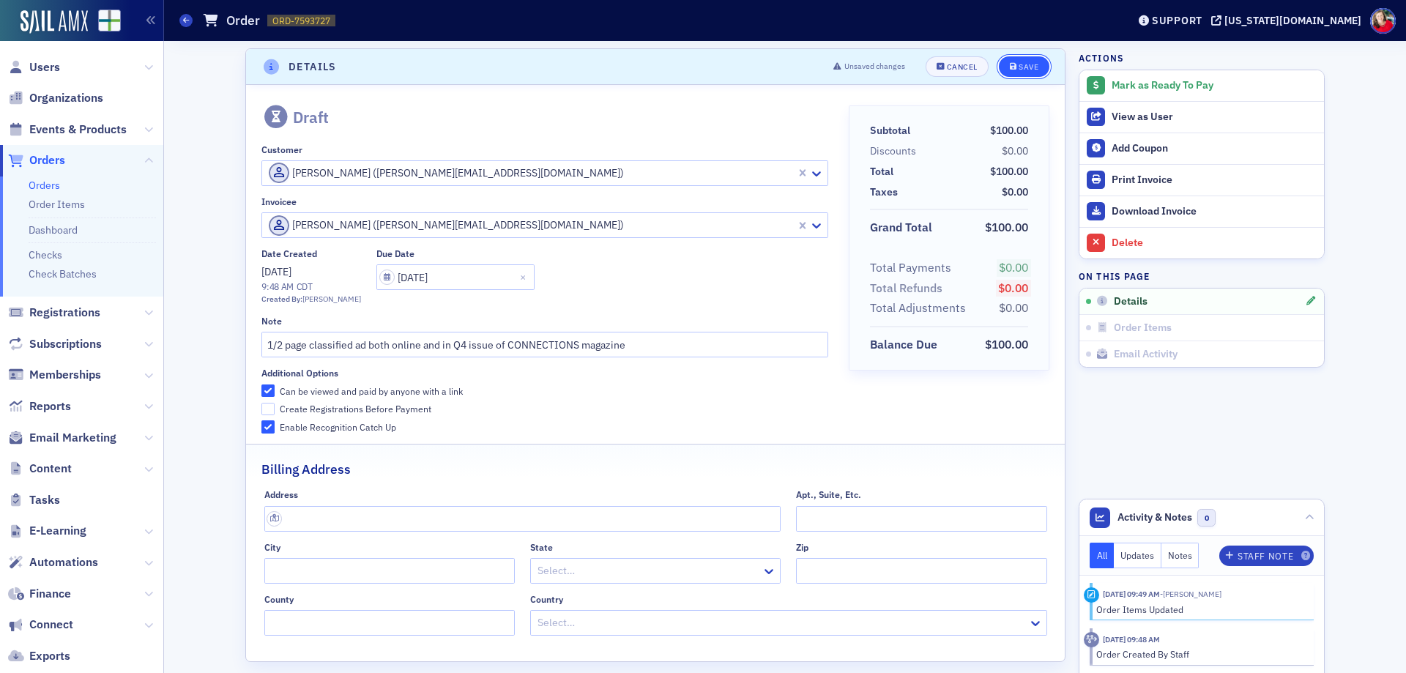
click at [1034, 70] on button "Save" at bounding box center [1024, 66] width 51 height 21
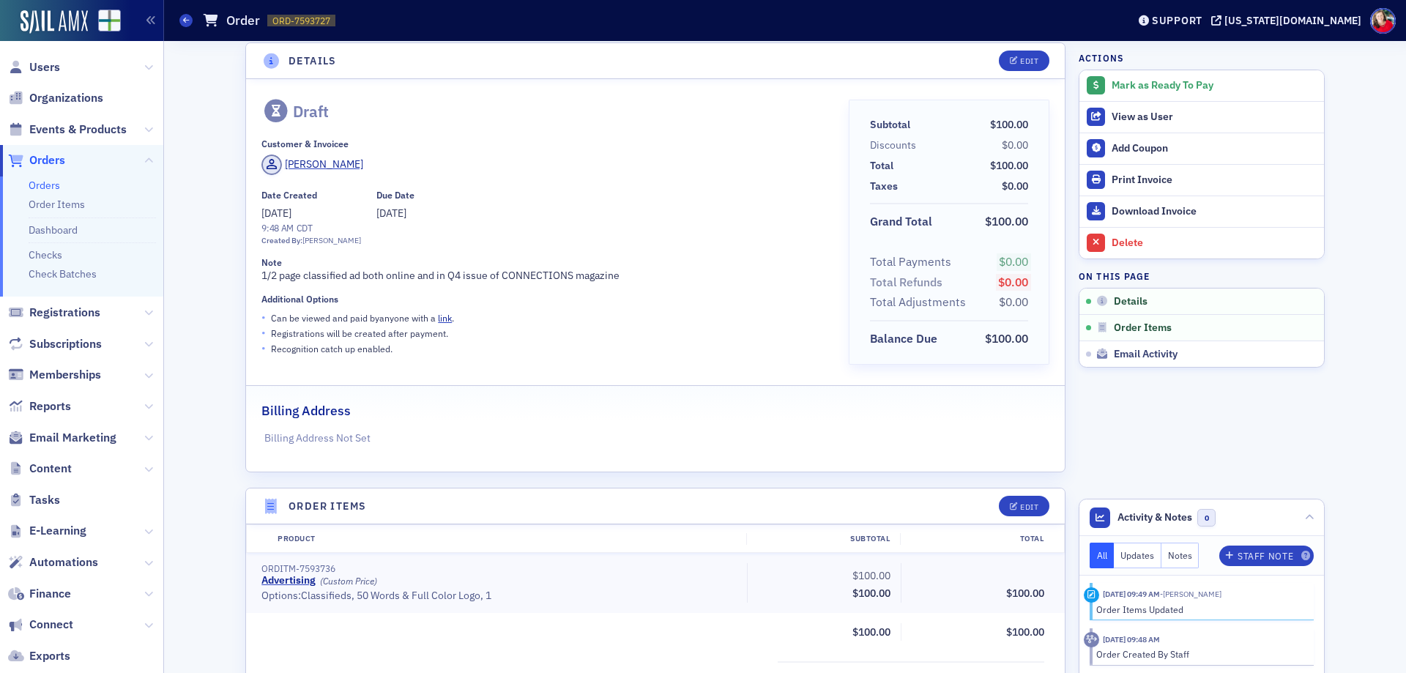
scroll to position [0, 0]
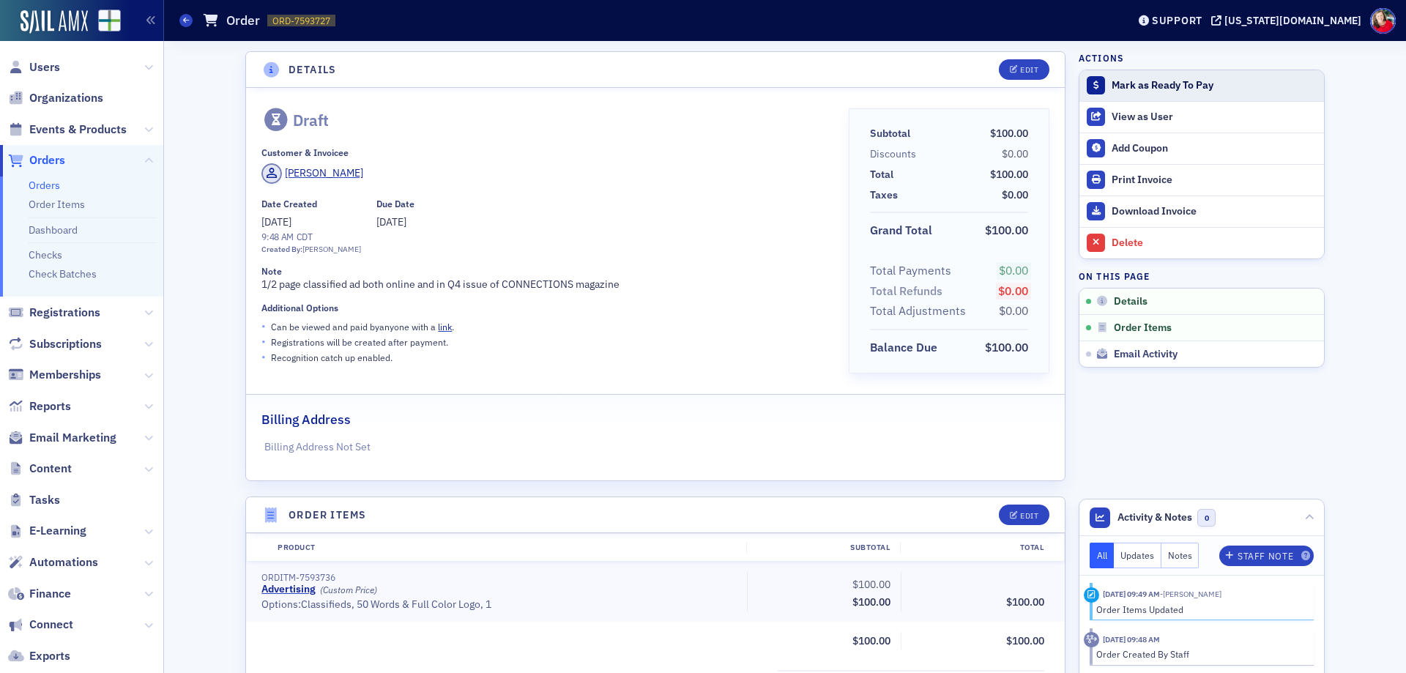
click at [1151, 88] on div "Mark as Ready To Pay" at bounding box center [1214, 85] width 205 height 13
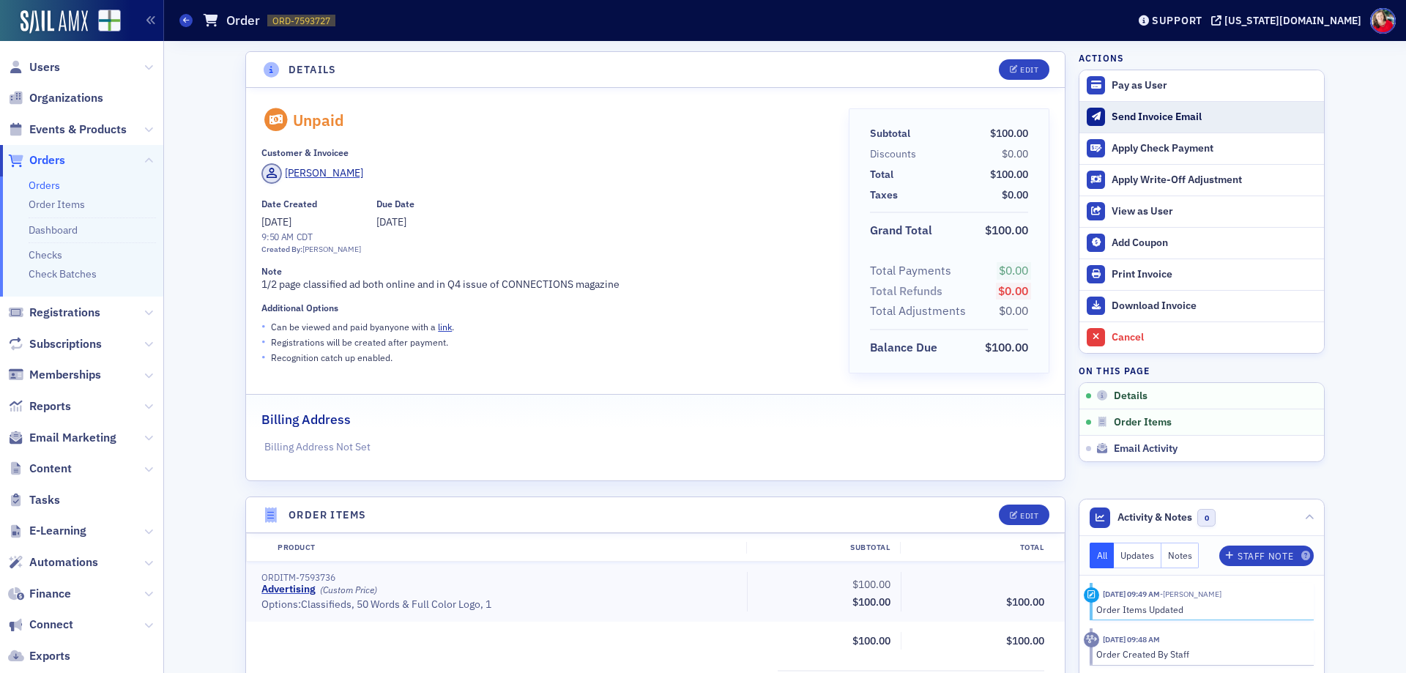
click at [1168, 120] on div "Send Invoice Email" at bounding box center [1214, 117] width 205 height 13
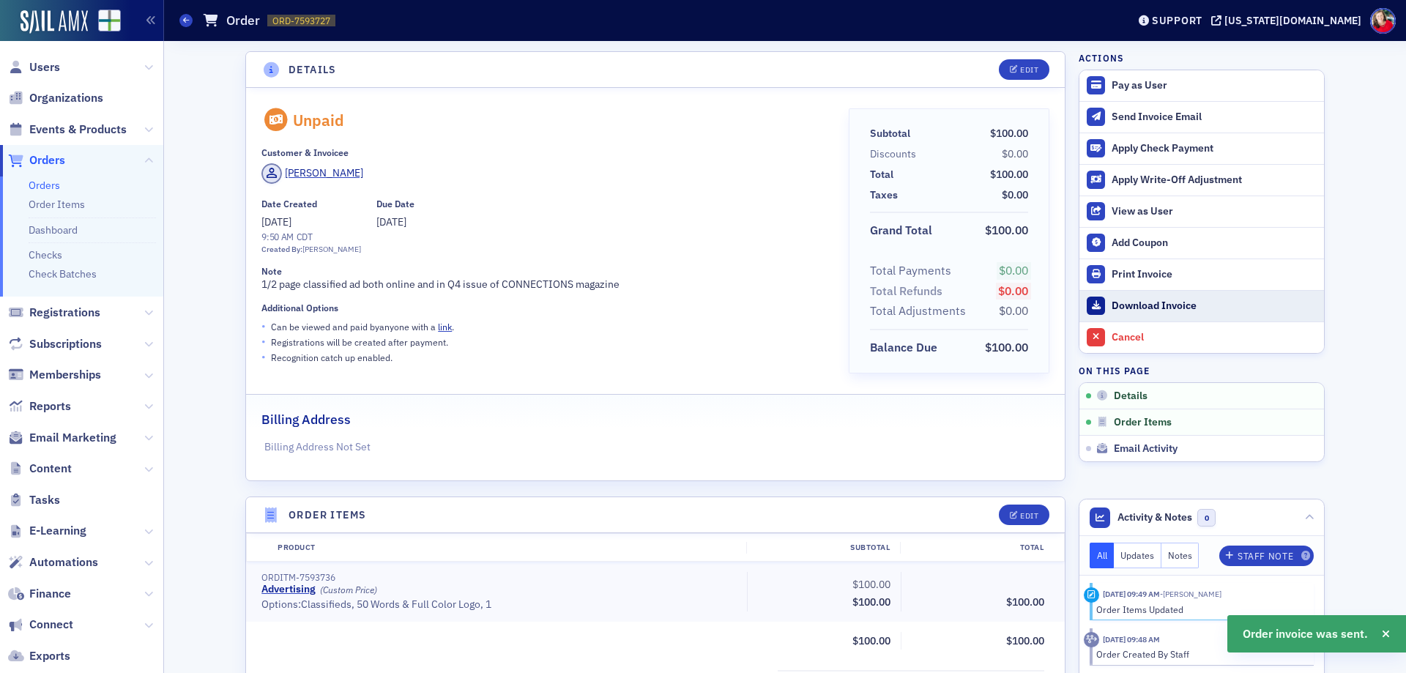
click at [1151, 309] on div "Download Invoice" at bounding box center [1214, 306] width 205 height 13
